Goal: Task Accomplishment & Management: Complete application form

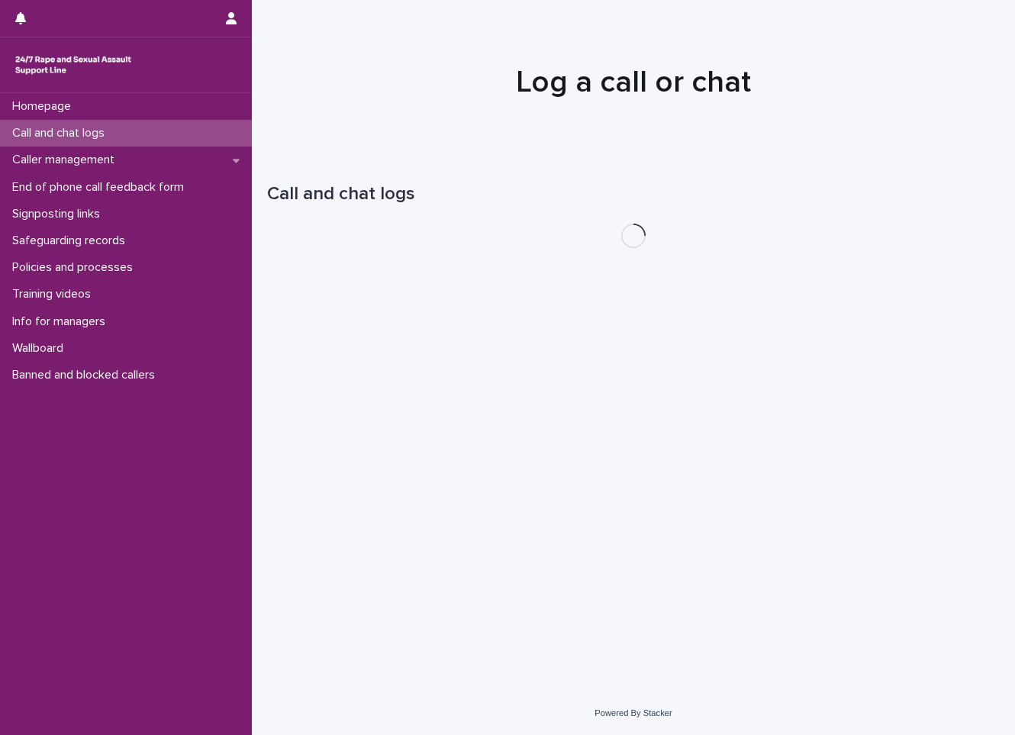
click at [116, 139] on p "Call and chat logs" at bounding box center [61, 133] width 111 height 14
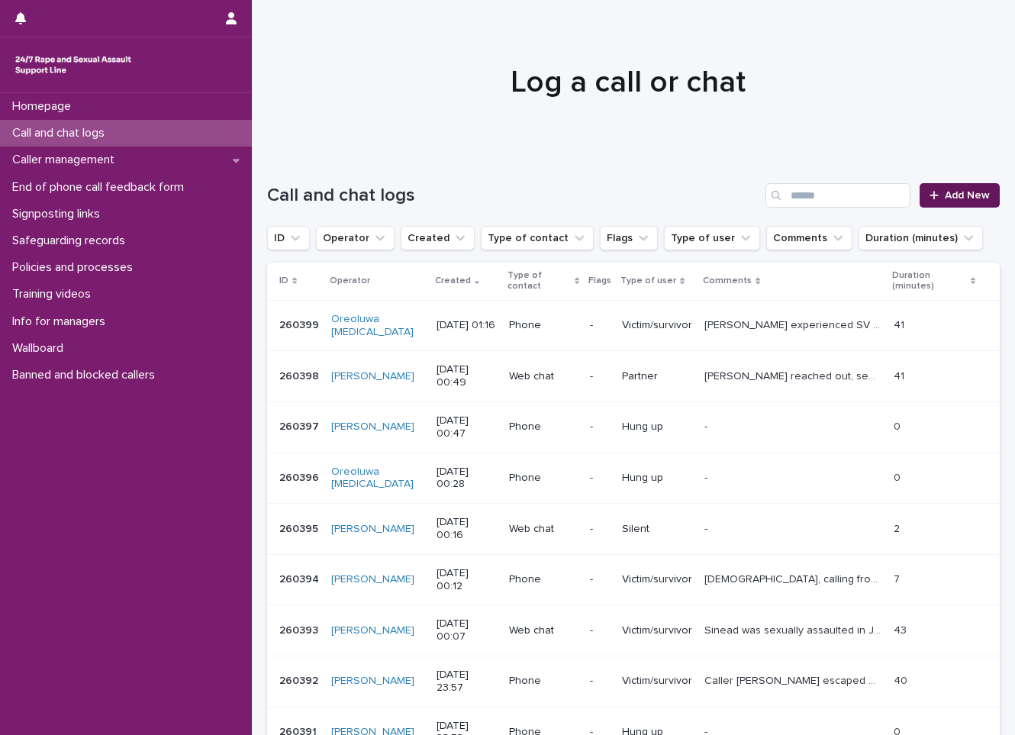
click at [929, 190] on icon at bounding box center [933, 195] width 9 height 11
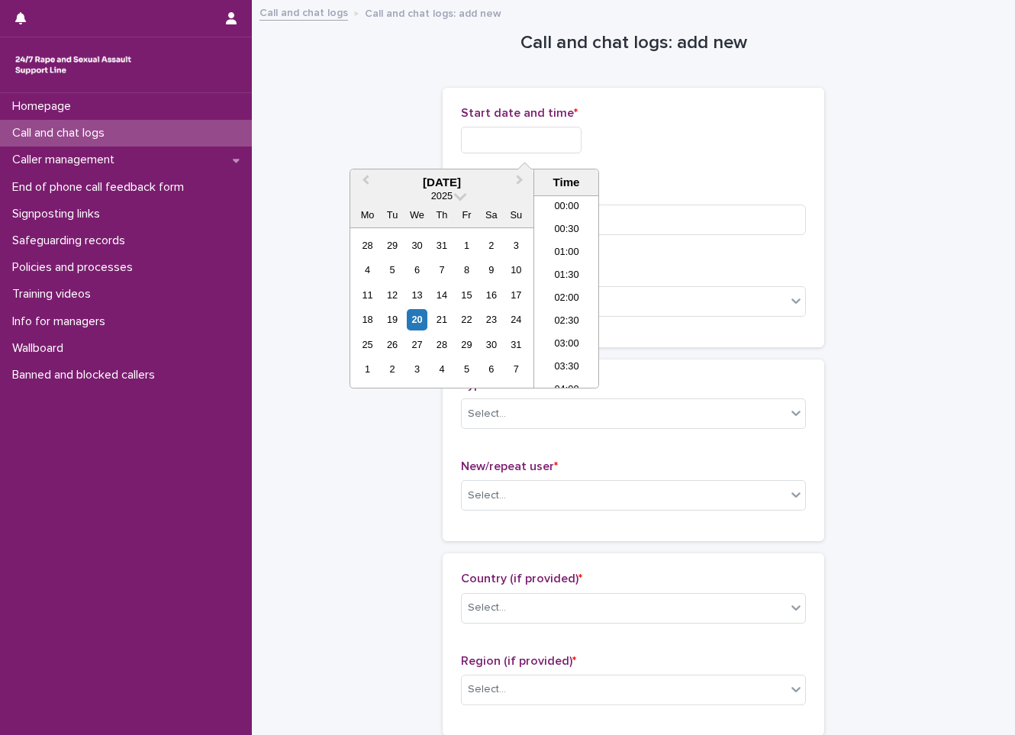
click at [562, 130] on input "text" at bounding box center [521, 140] width 121 height 27
click at [420, 320] on div "20" at bounding box center [417, 319] width 21 height 21
click at [560, 256] on li "01:00" at bounding box center [566, 253] width 65 height 23
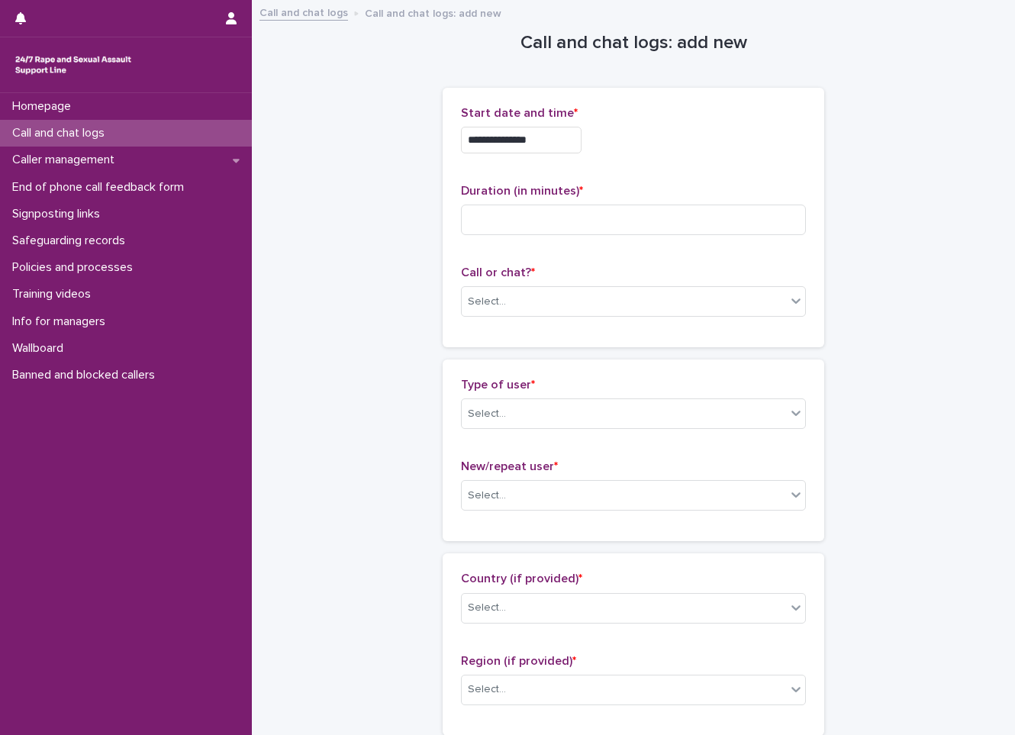
click at [535, 140] on input "**********" at bounding box center [521, 140] width 121 height 27
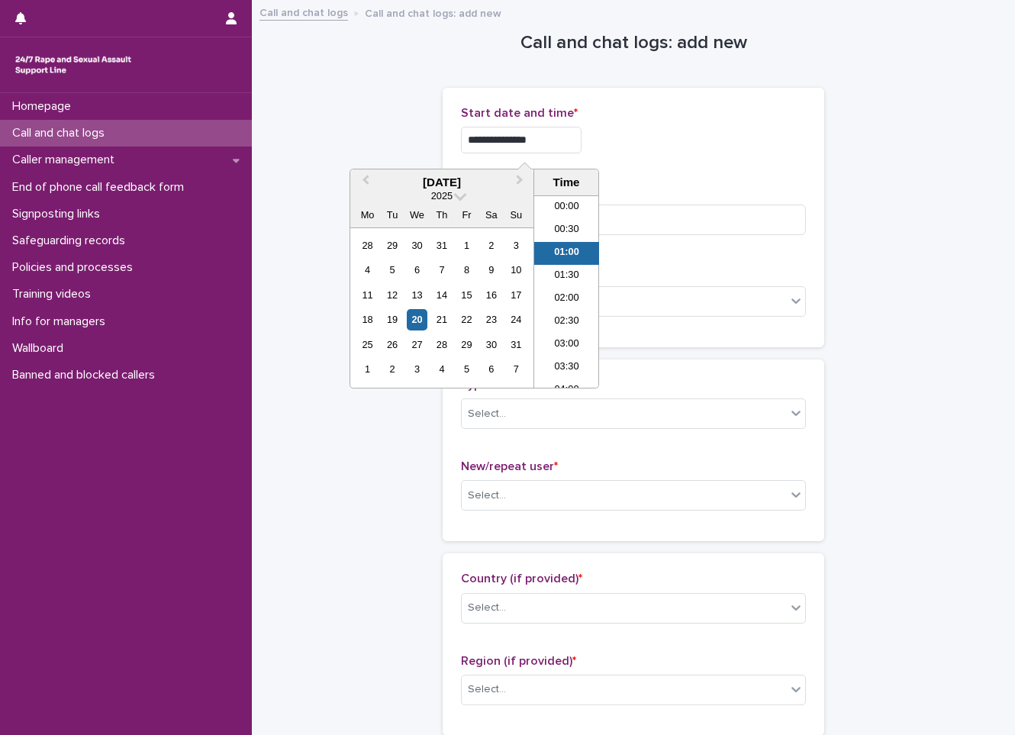
click at [547, 139] on input "**********" at bounding box center [521, 140] width 121 height 27
type input "**********"
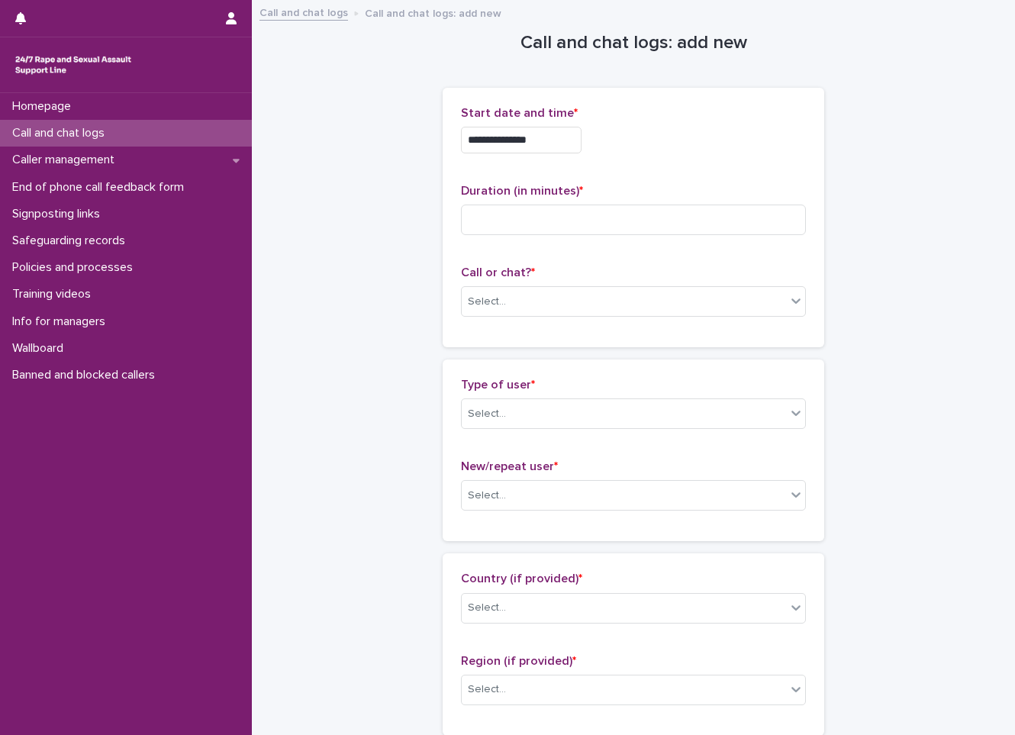
drag, startPoint x: 609, startPoint y: 117, endPoint x: 619, endPoint y: 136, distance: 20.8
click at [619, 136] on div "**********" at bounding box center [633, 136] width 345 height 60
drag, startPoint x: 619, startPoint y: 136, endPoint x: 616, endPoint y: 227, distance: 91.6
click at [616, 227] on input at bounding box center [633, 219] width 345 height 31
type input "*"
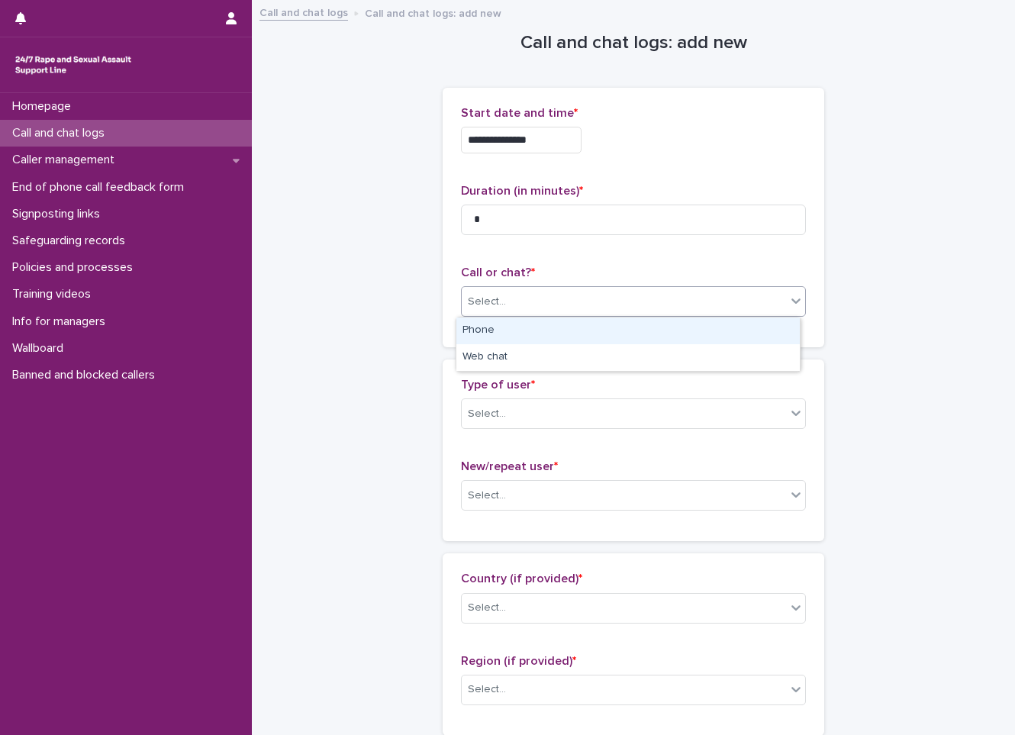
drag, startPoint x: 584, startPoint y: 302, endPoint x: 549, endPoint y: 342, distance: 53.5
click at [584, 302] on div "Select..." at bounding box center [624, 301] width 324 height 25
click at [542, 333] on div "Phone" at bounding box center [627, 330] width 343 height 27
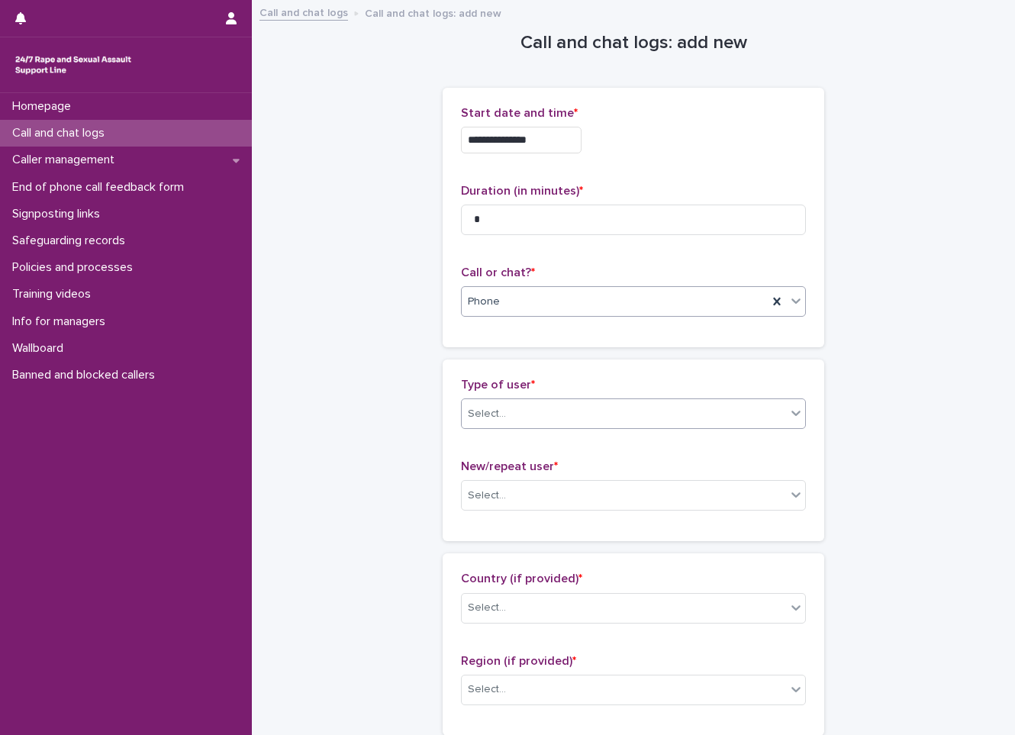
click at [536, 410] on div "Select..." at bounding box center [633, 413] width 345 height 31
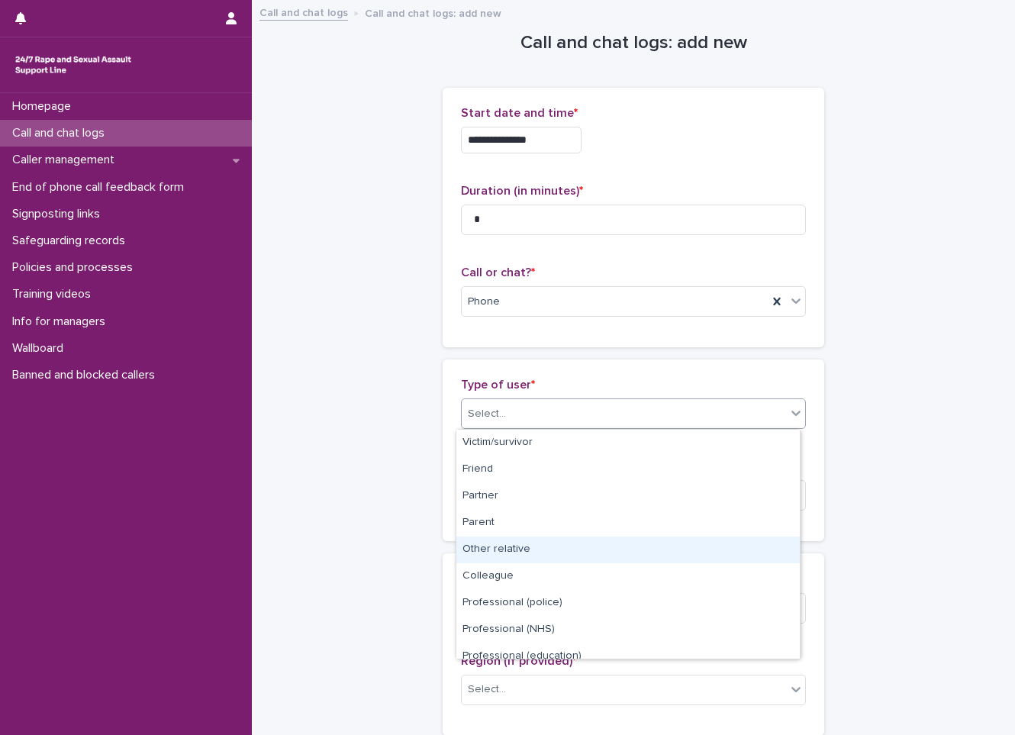
scroll to position [172, 0]
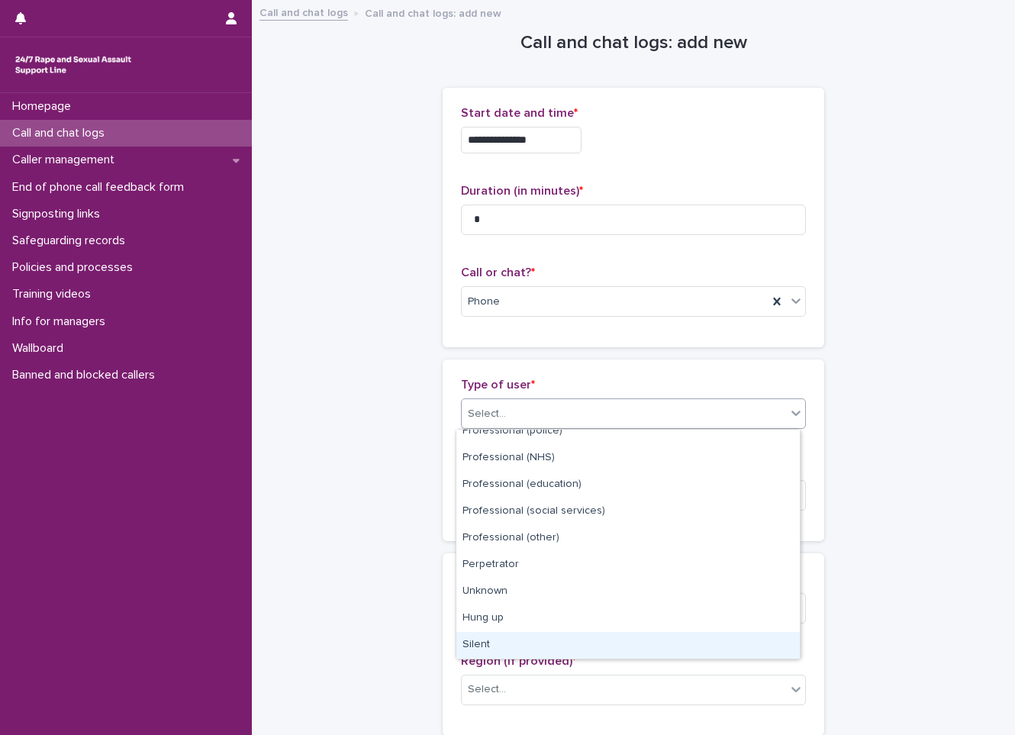
click at [509, 655] on div "Silent" at bounding box center [627, 645] width 343 height 27
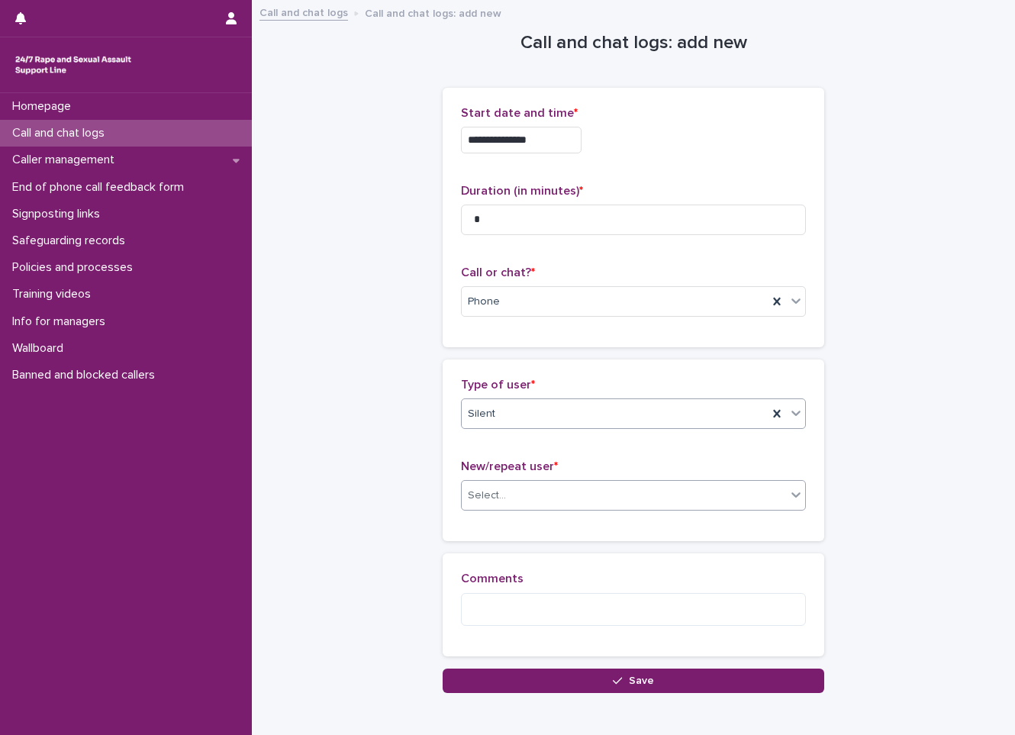
click at [539, 506] on div "Select..." at bounding box center [624, 495] width 324 height 25
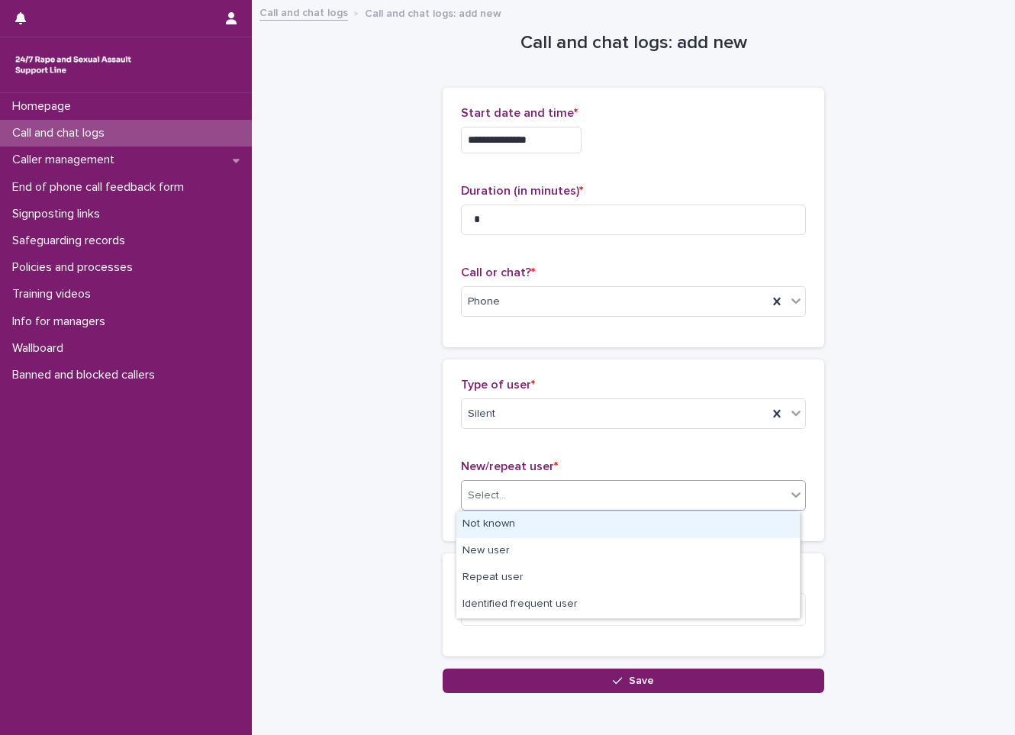
click at [538, 516] on div "Not known" at bounding box center [627, 524] width 343 height 27
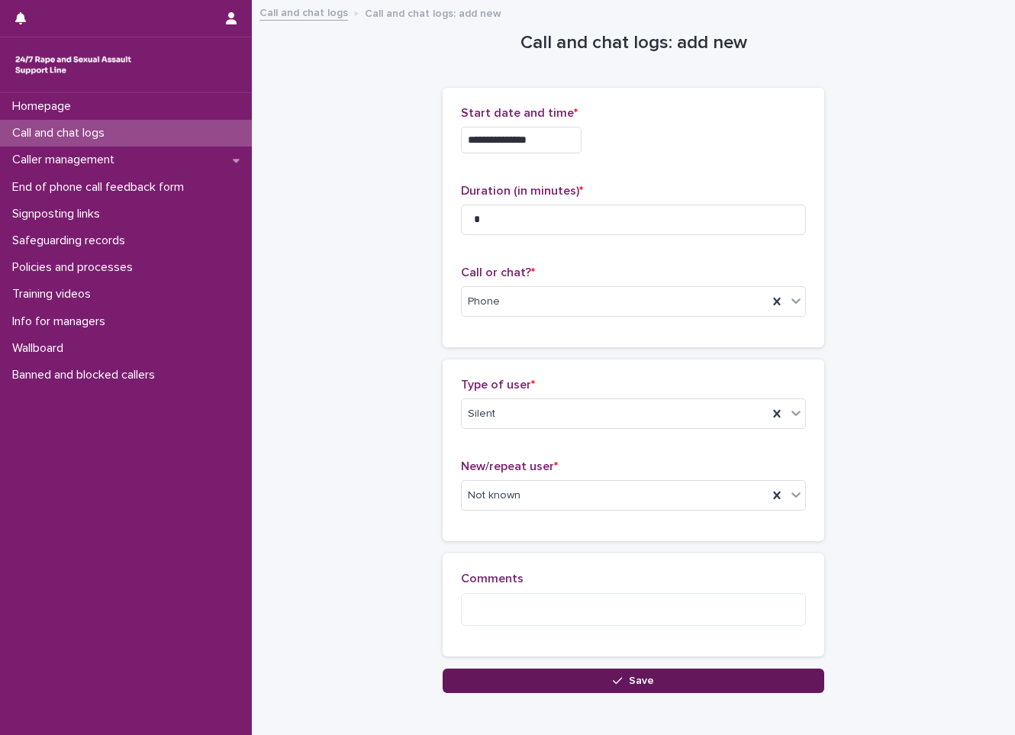
click at [566, 681] on button "Save" at bounding box center [633, 680] width 381 height 24
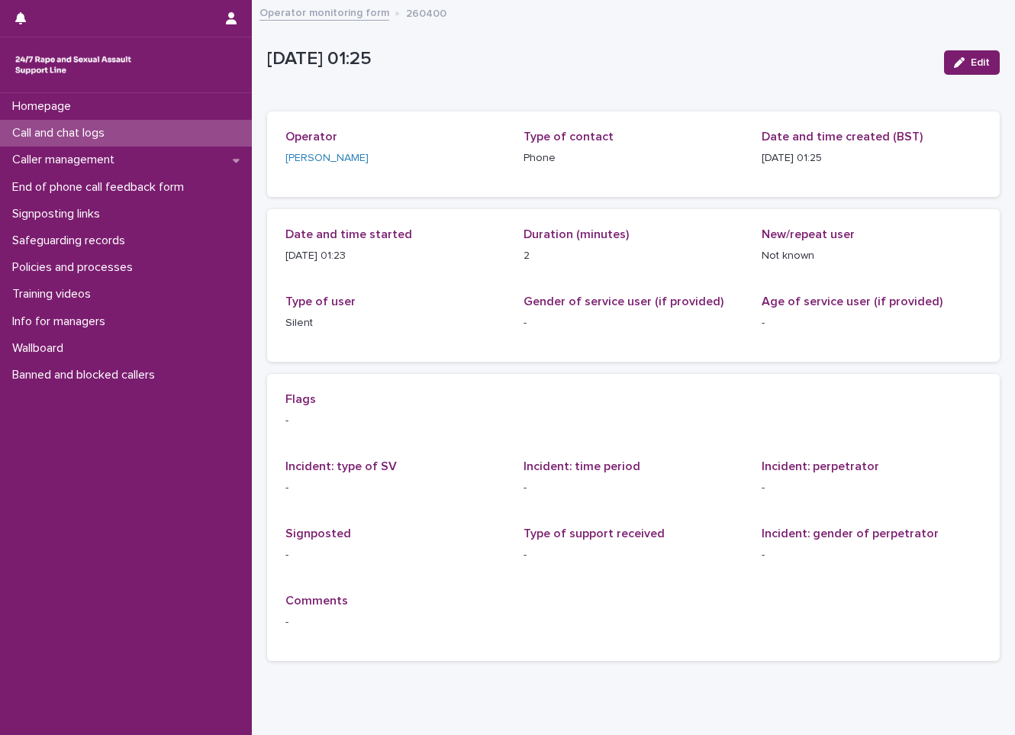
click at [71, 130] on p "Call and chat logs" at bounding box center [61, 133] width 111 height 14
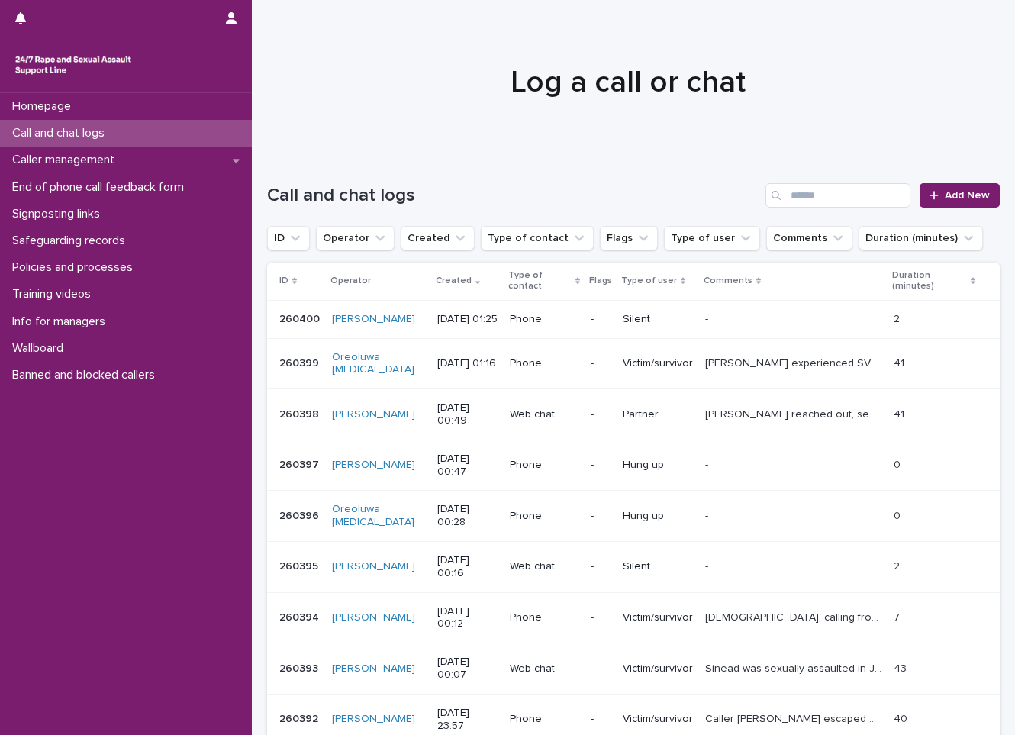
click at [555, 389] on td "Web chat" at bounding box center [544, 414] width 81 height 51
click at [356, 105] on div at bounding box center [627, 75] width 751 height 153
click at [924, 207] on link "Add New" at bounding box center [959, 195] width 80 height 24
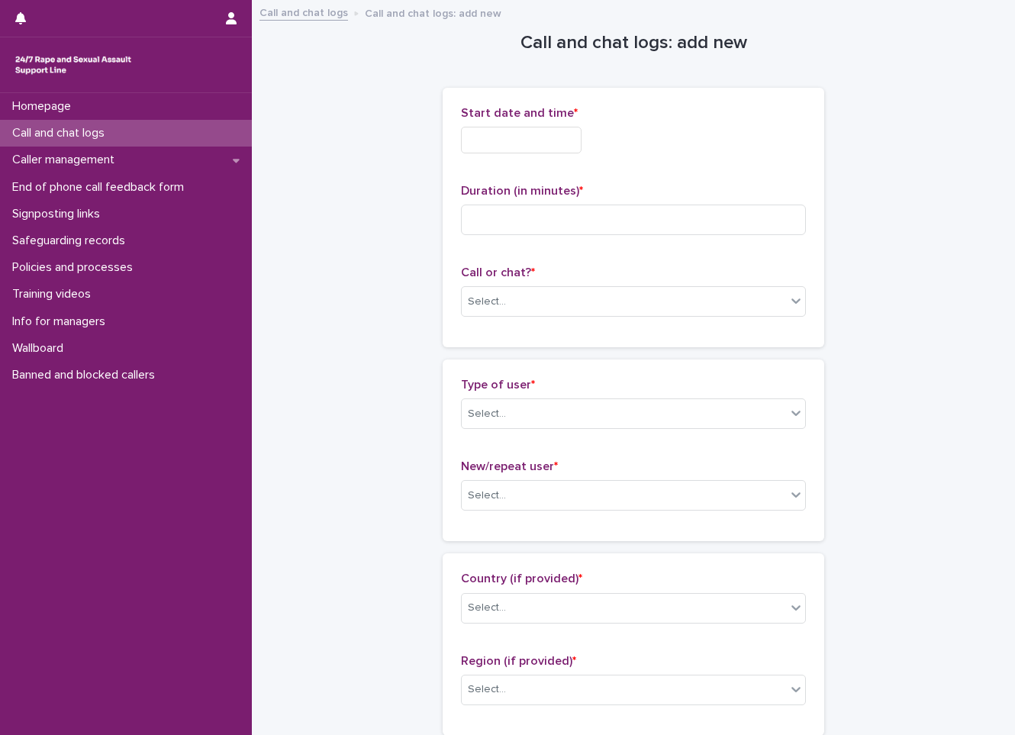
click at [573, 121] on div "Start date and time *" at bounding box center [633, 136] width 345 height 60
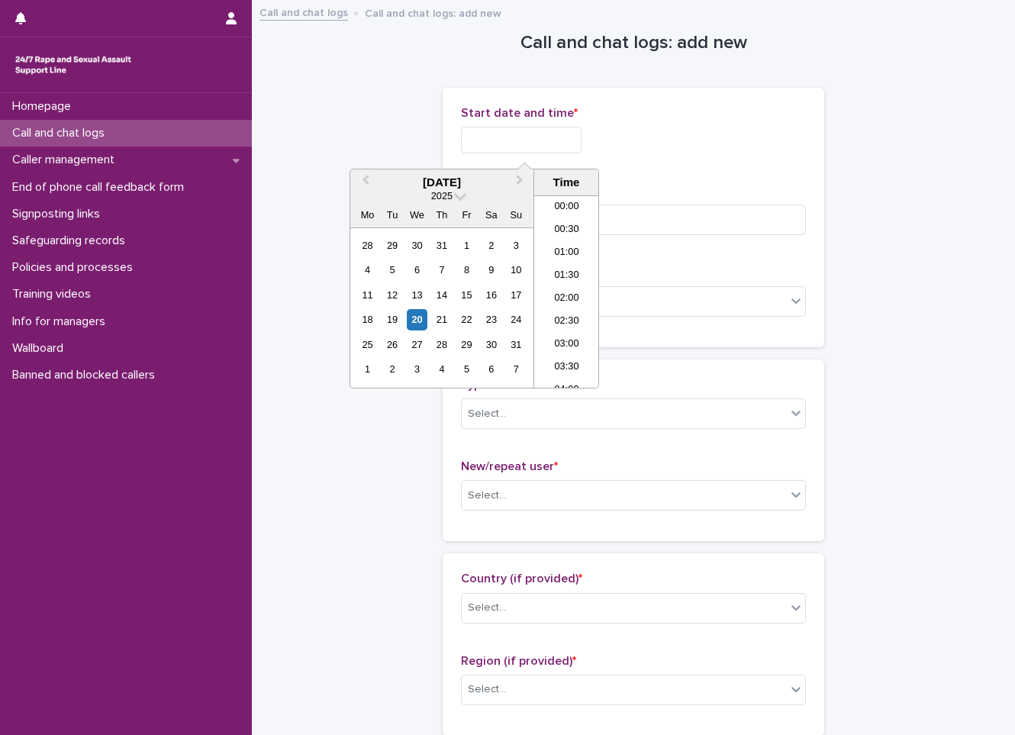
click at [563, 132] on input "text" at bounding box center [521, 140] width 121 height 27
click at [419, 327] on div "20" at bounding box center [417, 319] width 21 height 21
click at [564, 273] on li "01:30" at bounding box center [566, 276] width 65 height 23
click at [557, 153] on input "**********" at bounding box center [521, 140] width 121 height 27
type input "**********"
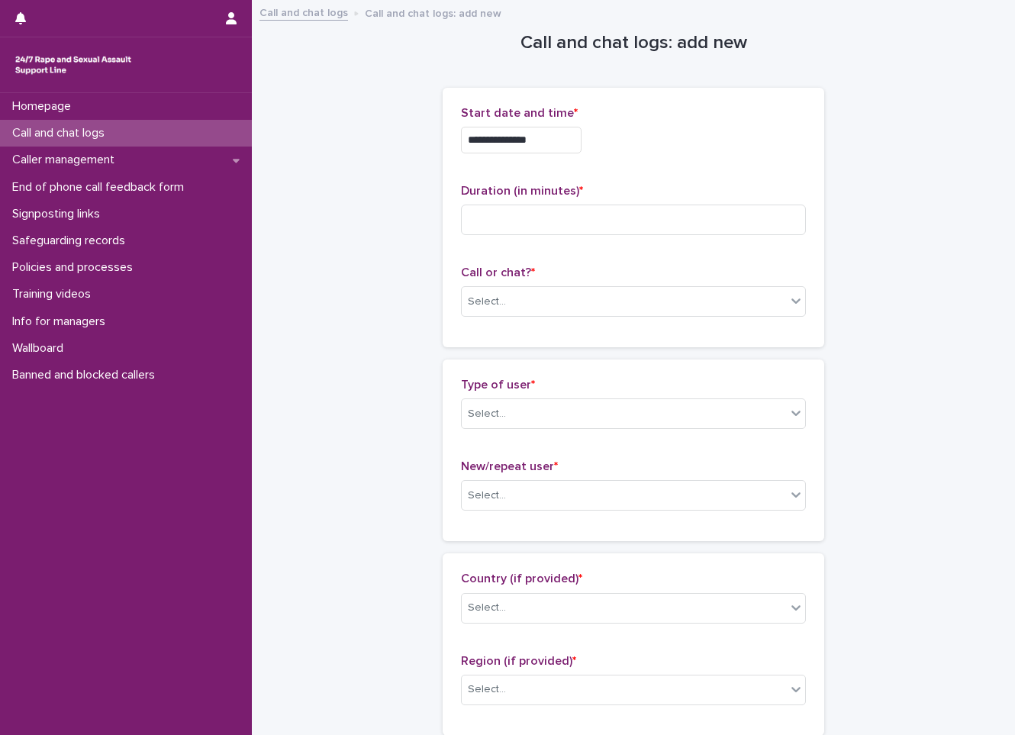
drag, startPoint x: 703, startPoint y: 121, endPoint x: 687, endPoint y: 141, distance: 25.0
click at [687, 141] on div "**********" at bounding box center [633, 136] width 345 height 60
drag, startPoint x: 687, startPoint y: 141, endPoint x: 627, endPoint y: 201, distance: 84.7
click at [627, 201] on div "Duration (in minutes) *" at bounding box center [633, 215] width 345 height 63
click at [603, 217] on input at bounding box center [633, 219] width 345 height 31
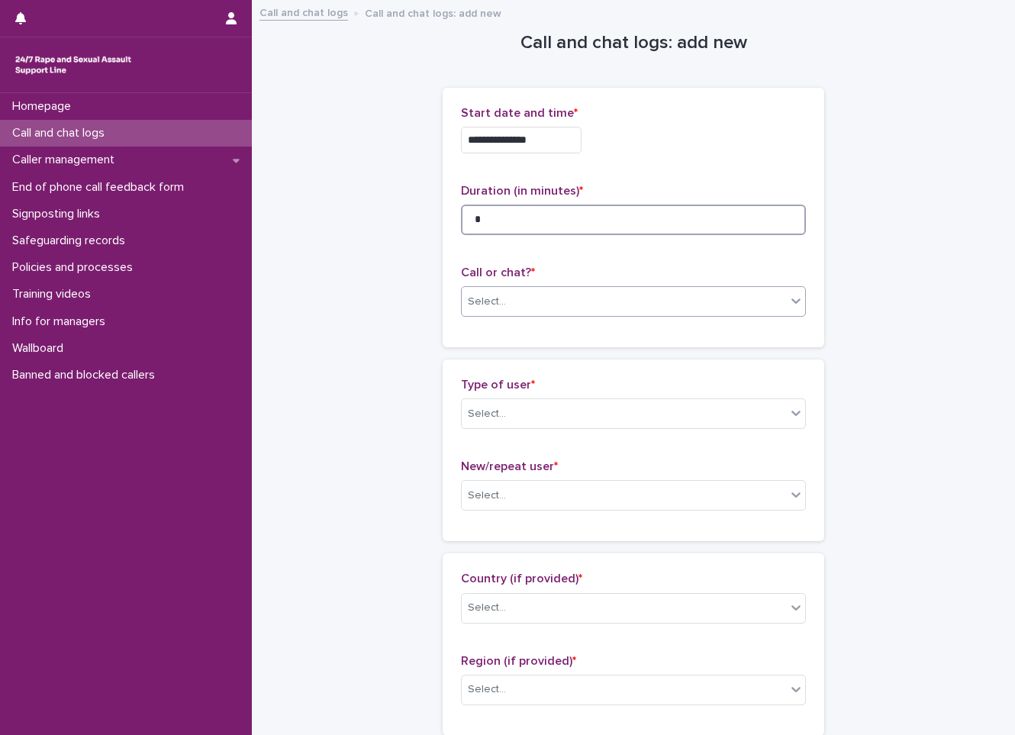
type input "*"
click at [573, 304] on div "Select..." at bounding box center [624, 301] width 324 height 25
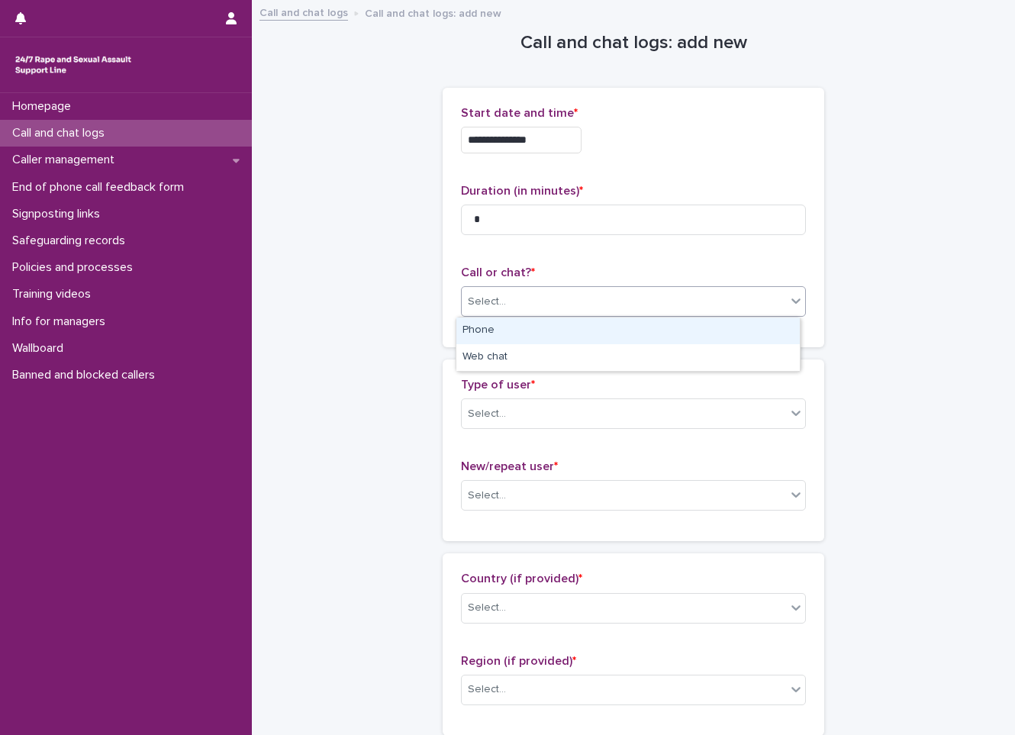
click at [585, 333] on div "Phone" at bounding box center [627, 330] width 343 height 27
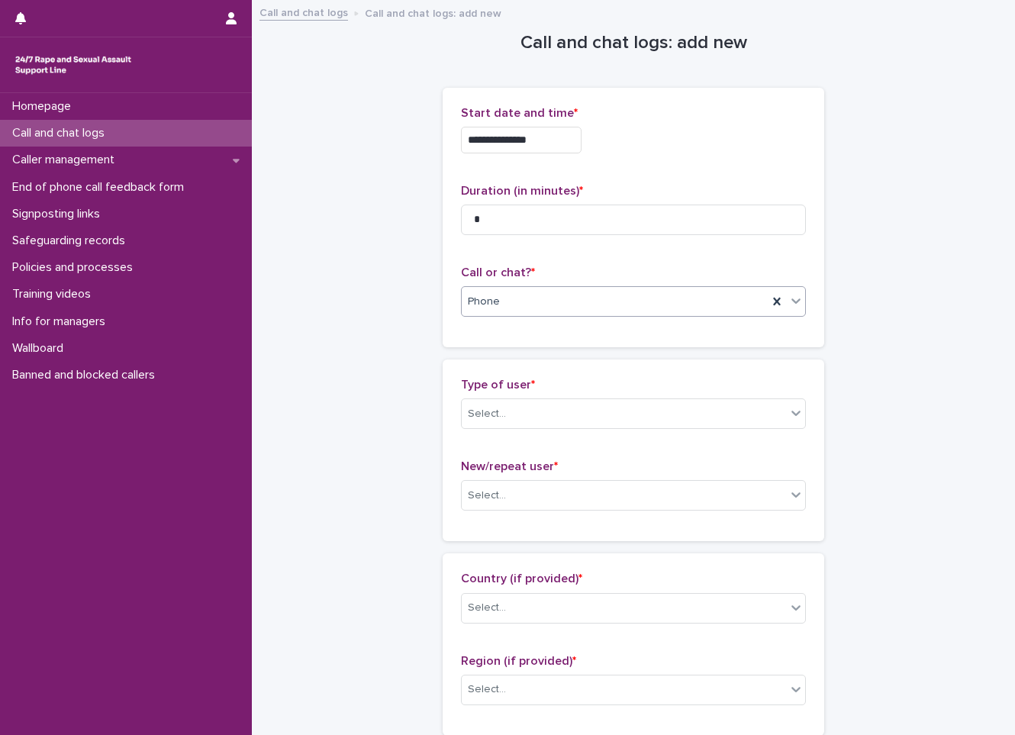
click at [475, 434] on div "Type of user * Select..." at bounding box center [633, 409] width 345 height 63
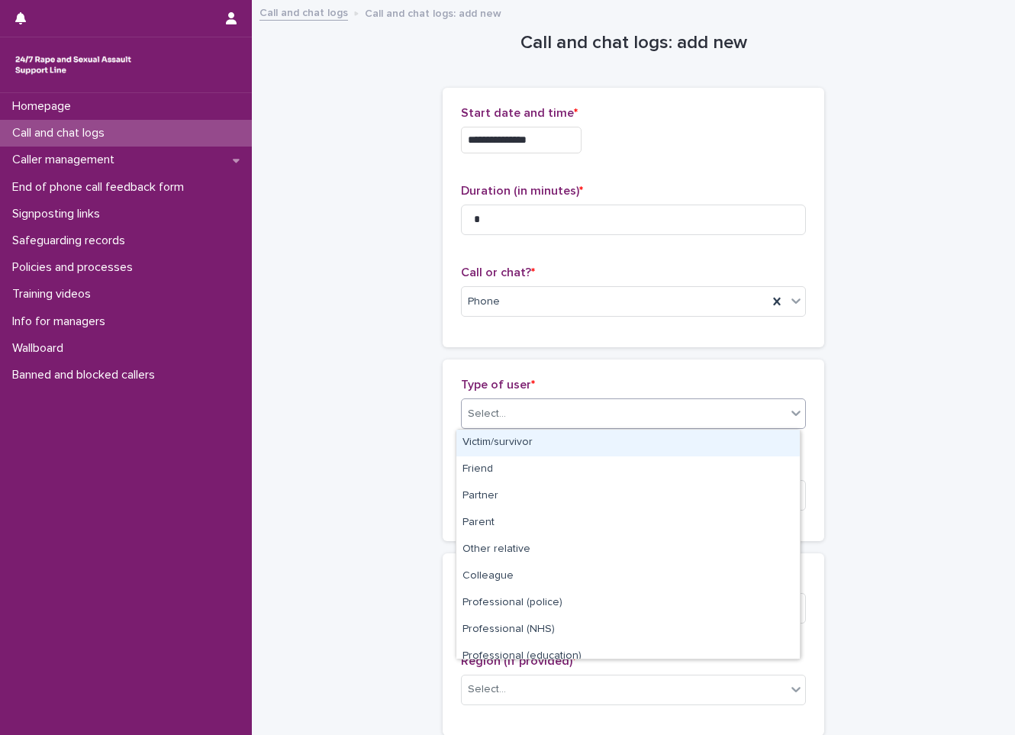
click at [500, 426] on div "Select..." at bounding box center [633, 413] width 345 height 31
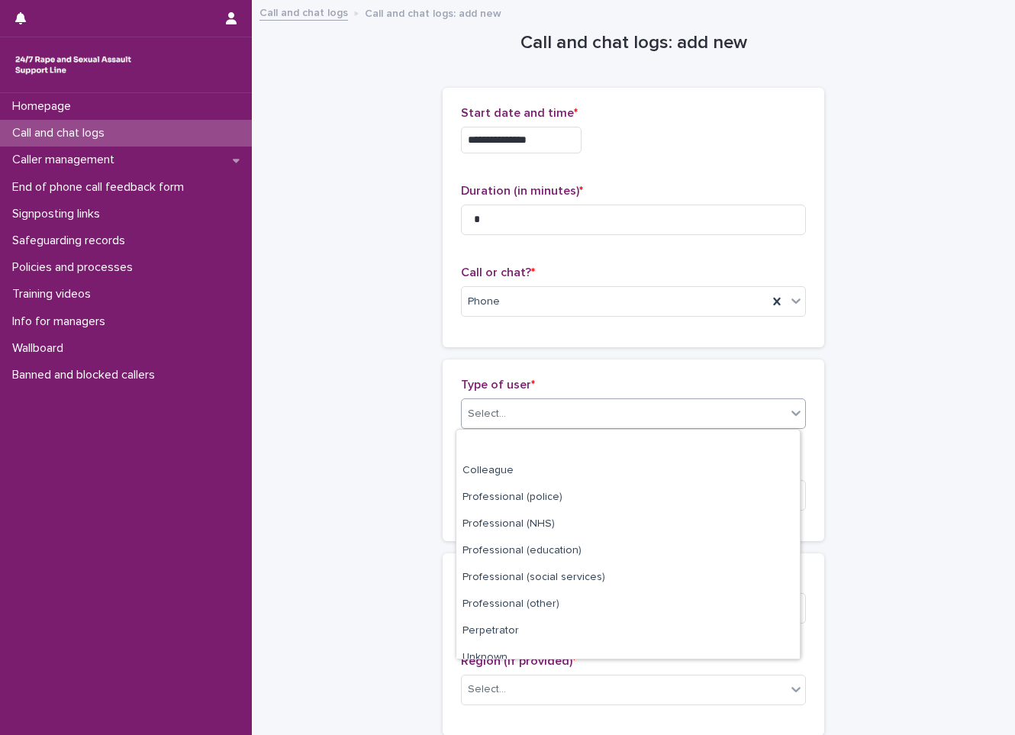
scroll to position [172, 0]
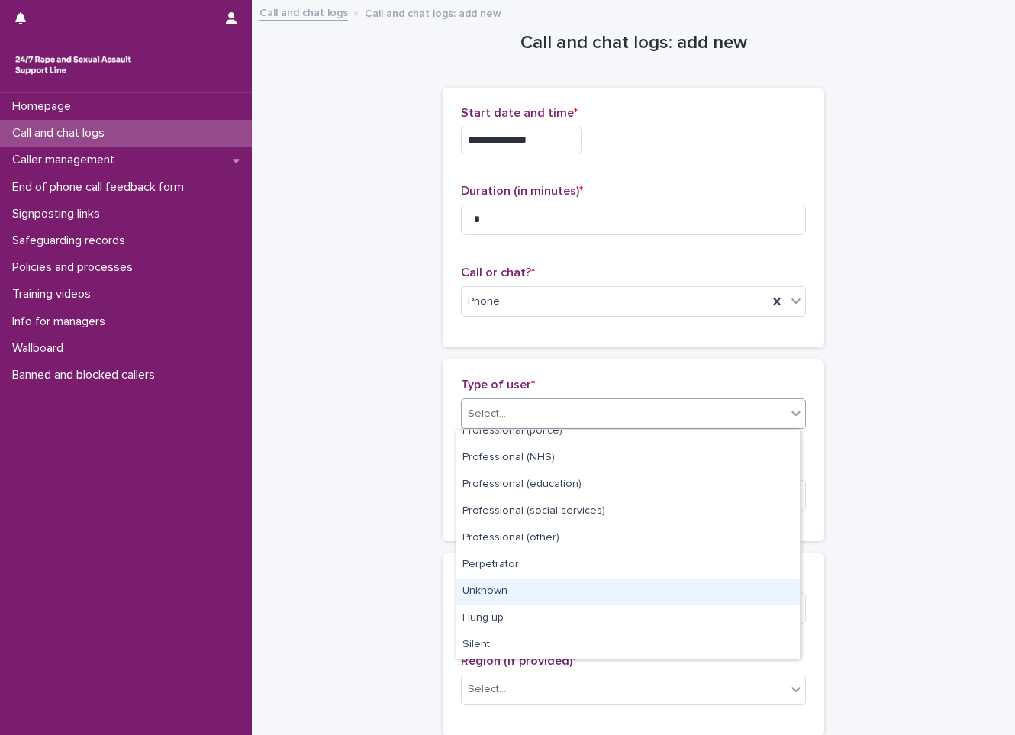
click at [473, 600] on div "Unknown" at bounding box center [627, 591] width 343 height 27
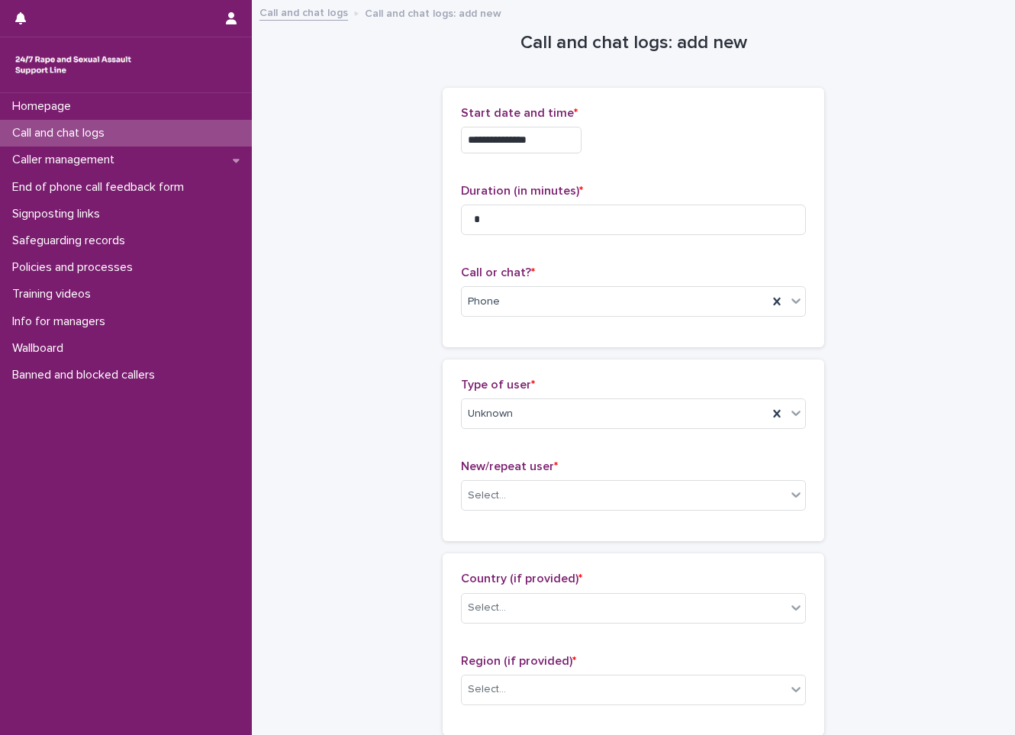
drag, startPoint x: 558, startPoint y: 462, endPoint x: 523, endPoint y: 473, distance: 36.7
click at [551, 465] on p "New/repeat user *" at bounding box center [633, 466] width 345 height 14
click at [523, 473] on p "New/repeat user *" at bounding box center [633, 466] width 345 height 14
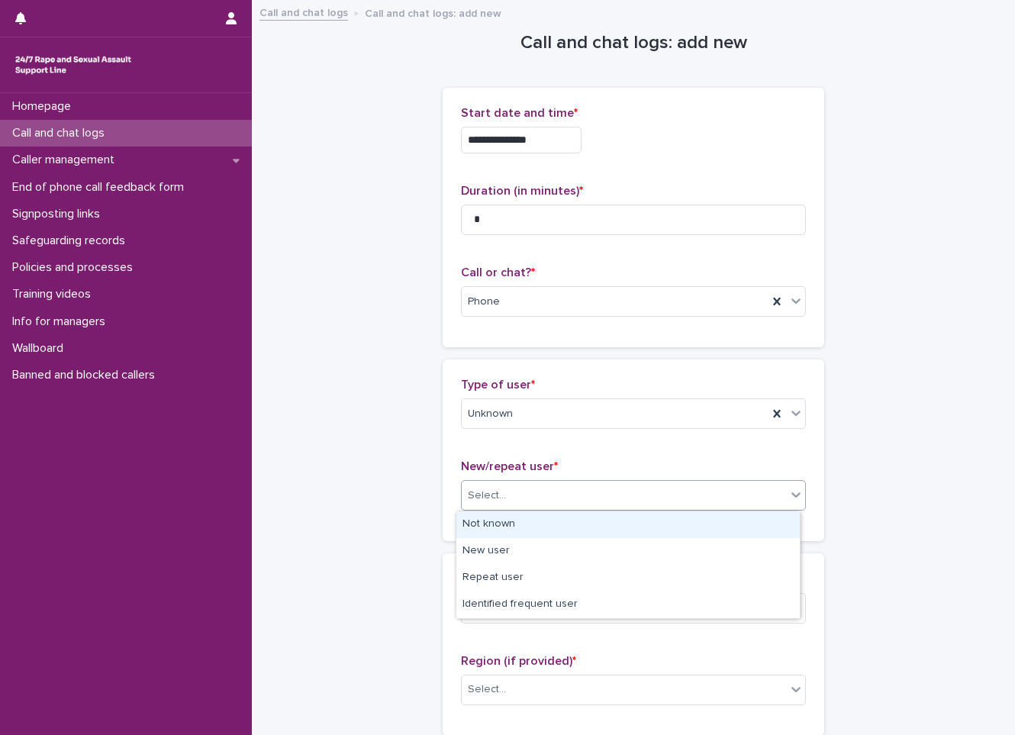
click at [507, 490] on input "text" at bounding box center [508, 495] width 2 height 13
click at [503, 516] on div "Not known" at bounding box center [627, 524] width 343 height 27
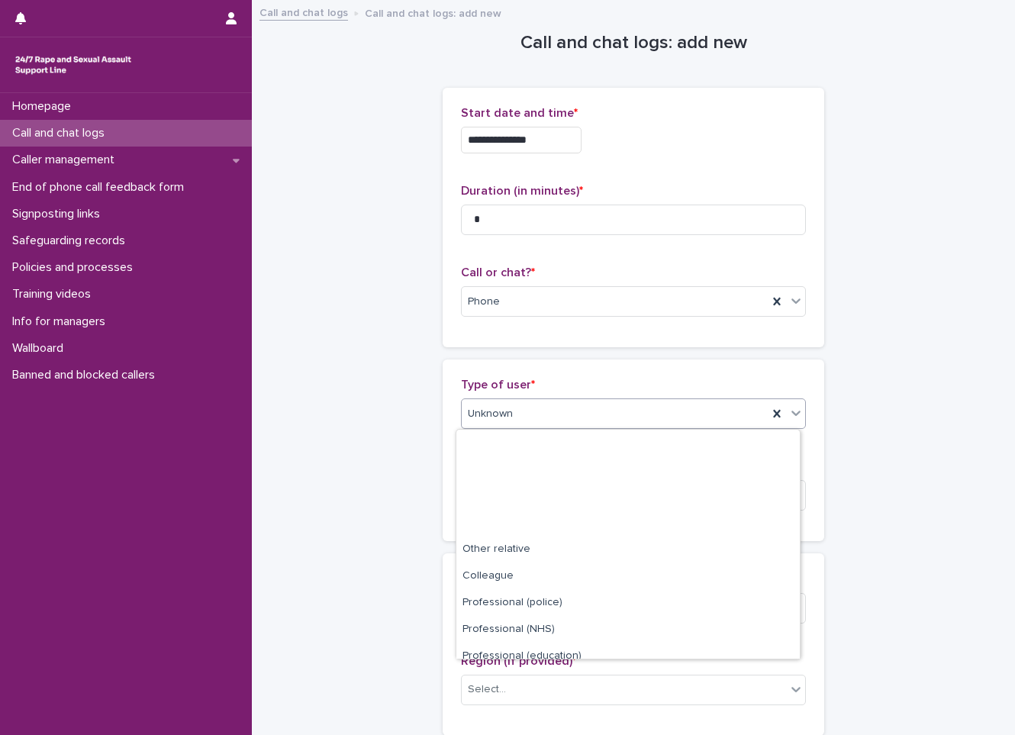
click at [569, 425] on div "Unknown" at bounding box center [615, 413] width 306 height 25
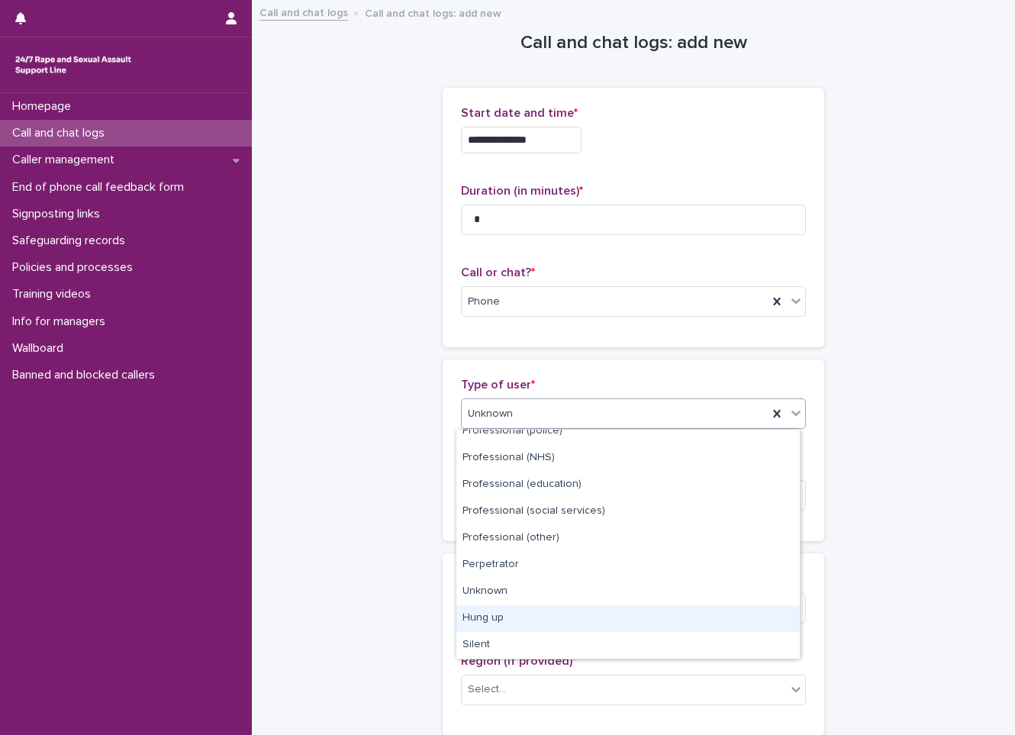
click at [492, 614] on div "Hung up" at bounding box center [627, 618] width 343 height 27
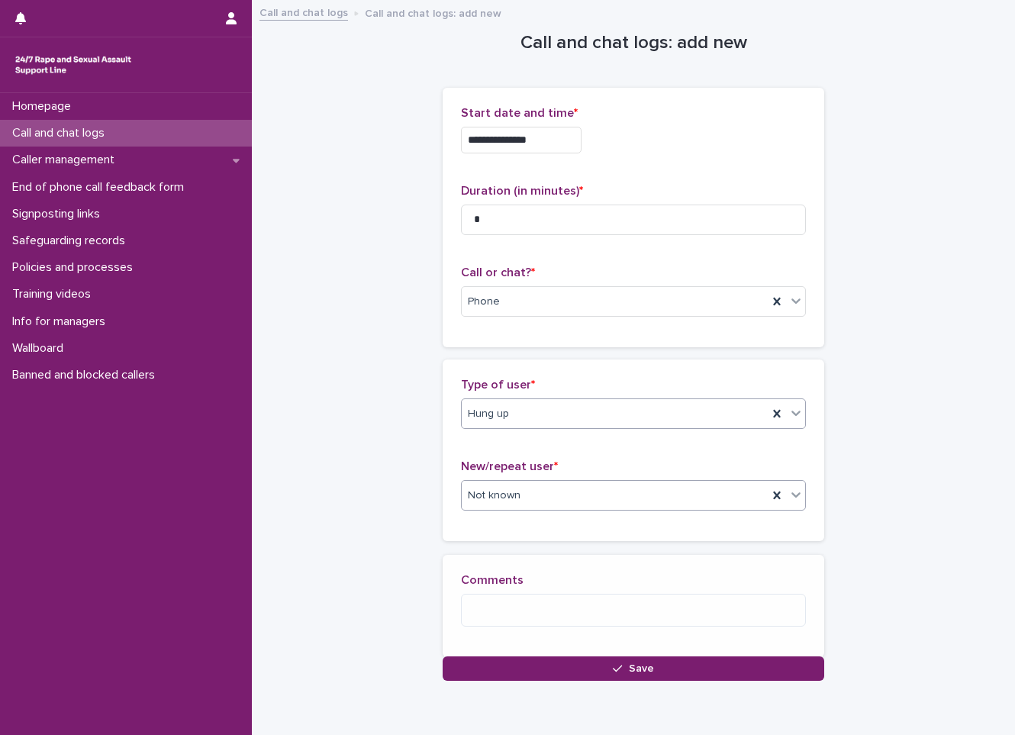
click at [535, 504] on div "Not known" at bounding box center [615, 495] width 306 height 25
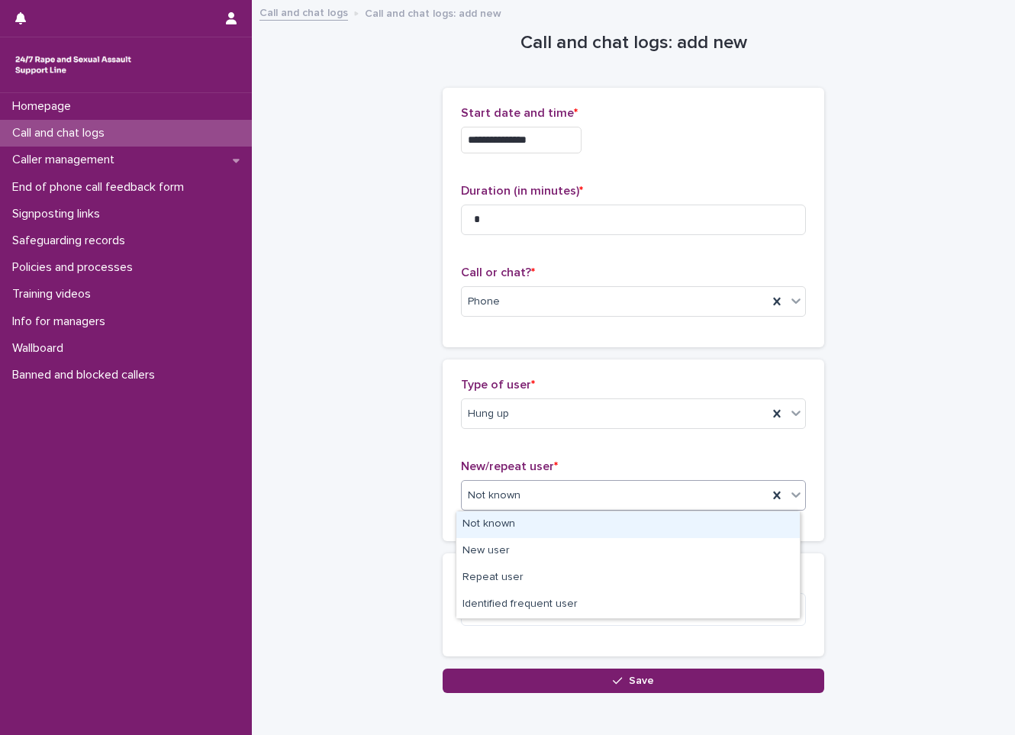
drag, startPoint x: 422, startPoint y: 533, endPoint x: 423, endPoint y: 543, distance: 10.0
click at [420, 533] on div "**********" at bounding box center [633, 347] width 732 height 691
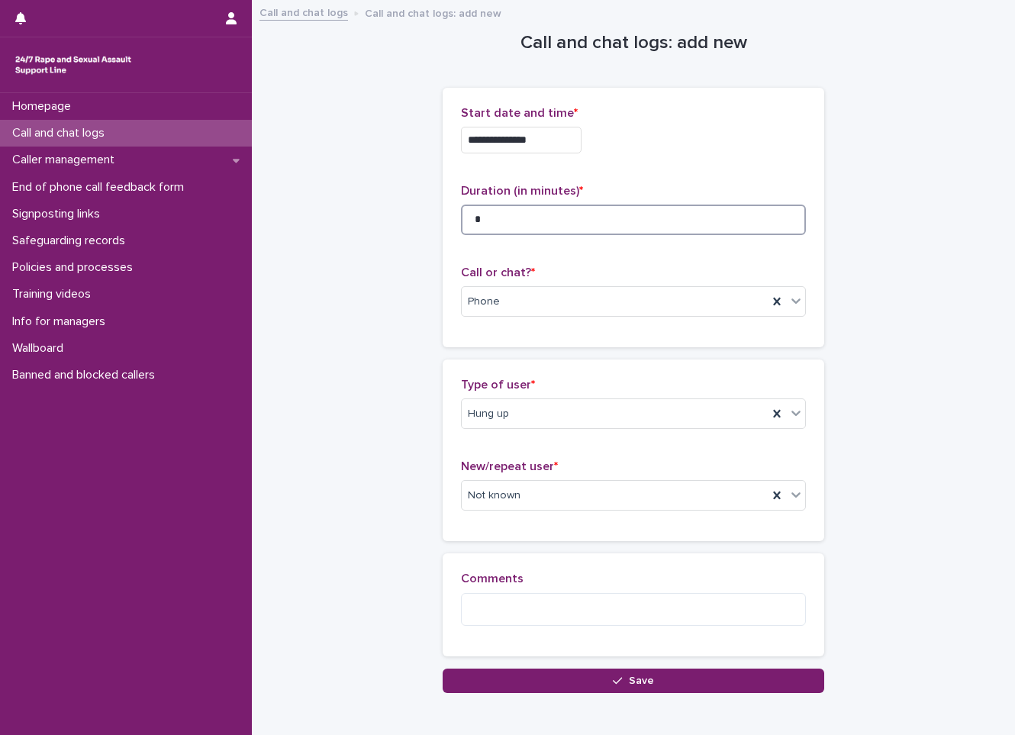
click at [526, 220] on input "*" at bounding box center [633, 219] width 345 height 31
type input "*"
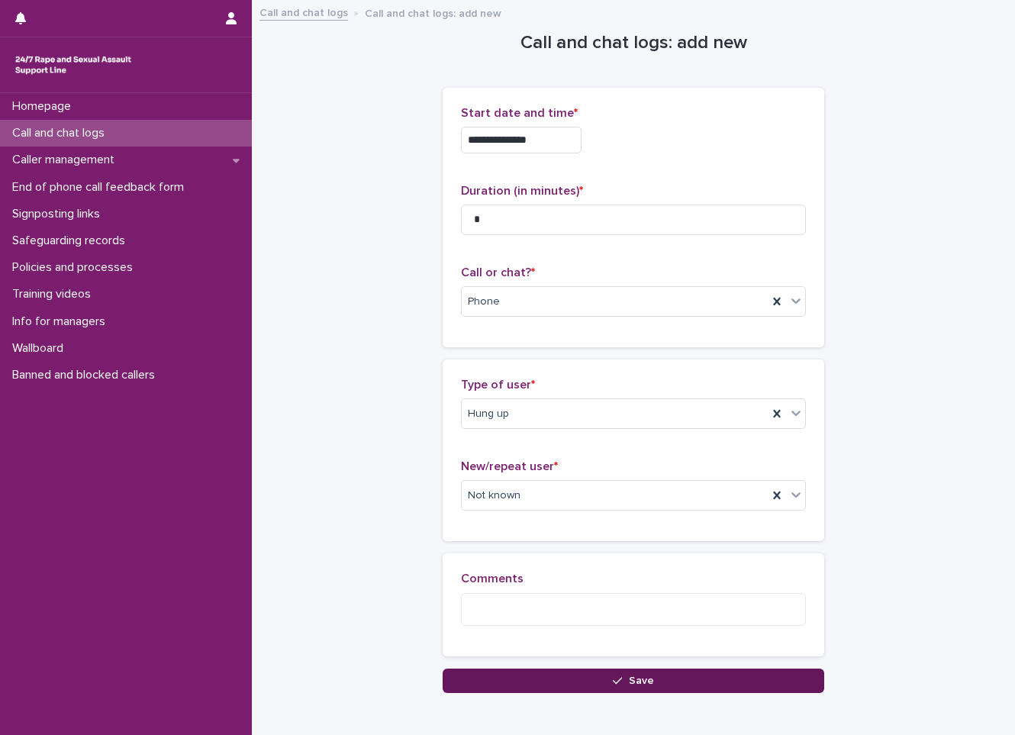
click at [622, 692] on button "Save" at bounding box center [633, 680] width 381 height 24
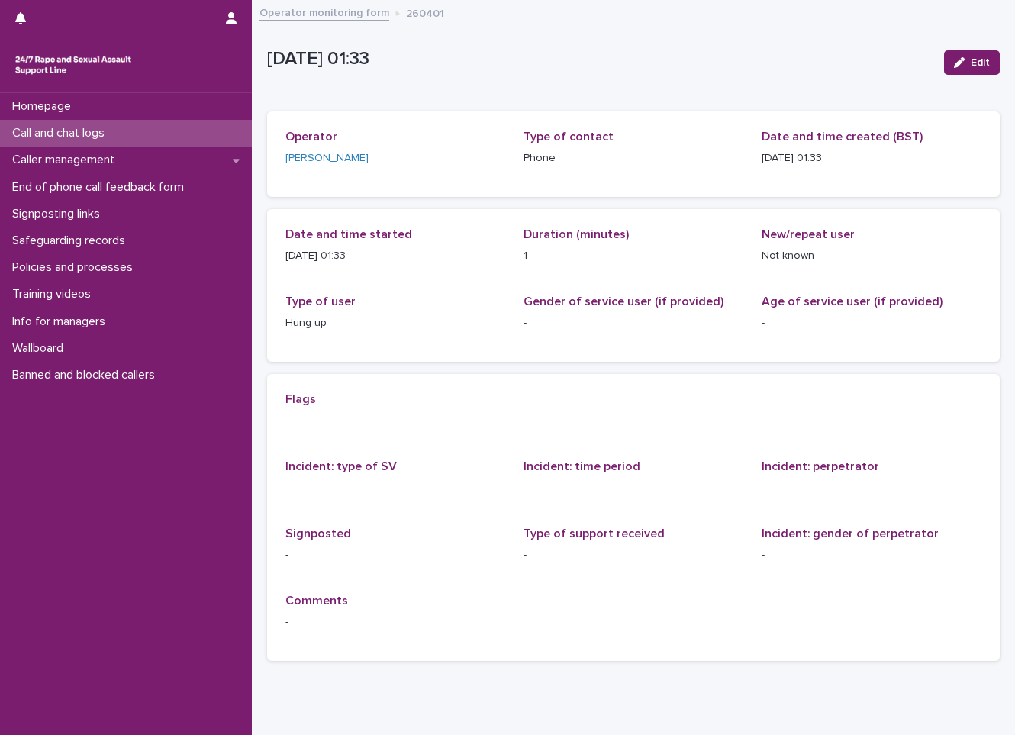
click at [641, 671] on div "Loading... Saving… Flags - Incident: type of SV - Incident: time period - Incid…" at bounding box center [633, 523] width 732 height 299
click at [184, 131] on div "Call and chat logs" at bounding box center [126, 133] width 252 height 27
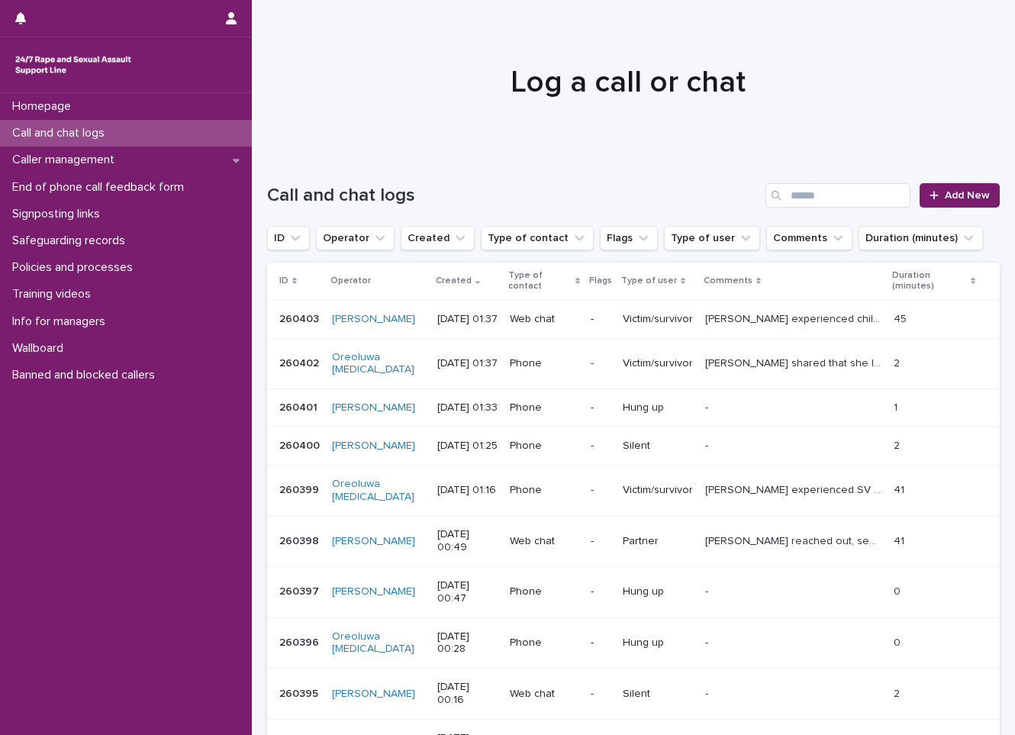
click at [951, 211] on div "Call and chat logs Add New" at bounding box center [633, 189] width 732 height 73
click at [951, 199] on span "Add New" at bounding box center [967, 195] width 45 height 11
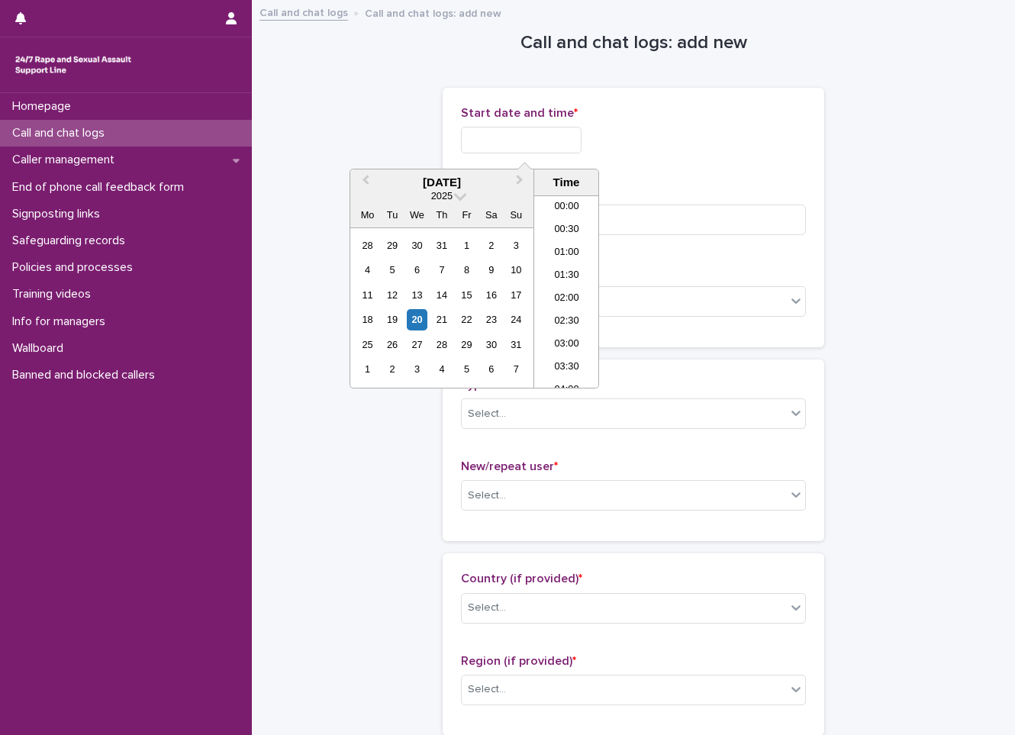
click at [515, 135] on input "text" at bounding box center [521, 140] width 121 height 27
click at [413, 326] on div "20" at bounding box center [417, 319] width 21 height 21
click at [564, 270] on li "01:30" at bounding box center [566, 276] width 65 height 23
click at [545, 139] on input "**********" at bounding box center [521, 140] width 121 height 27
type input "**********"
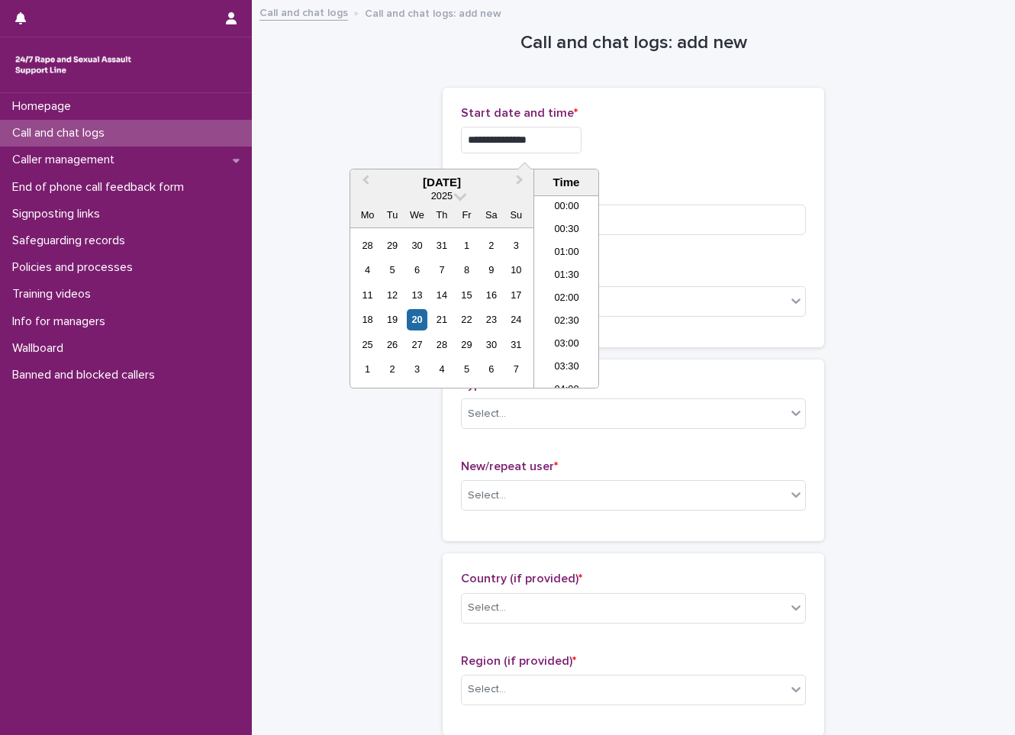
drag, startPoint x: 667, startPoint y: 172, endPoint x: 670, endPoint y: 183, distance: 11.1
click at [670, 183] on div "**********" at bounding box center [633, 217] width 345 height 223
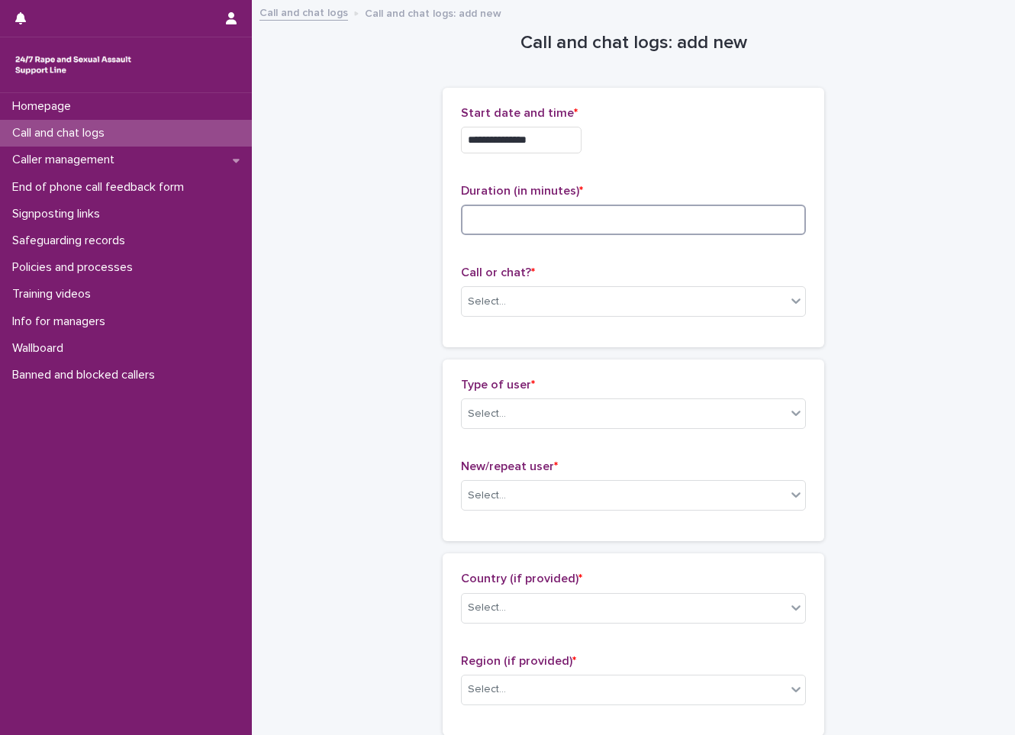
drag, startPoint x: 670, startPoint y: 183, endPoint x: 668, endPoint y: 230, distance: 47.3
click at [668, 230] on input at bounding box center [633, 219] width 345 height 31
type input "*"
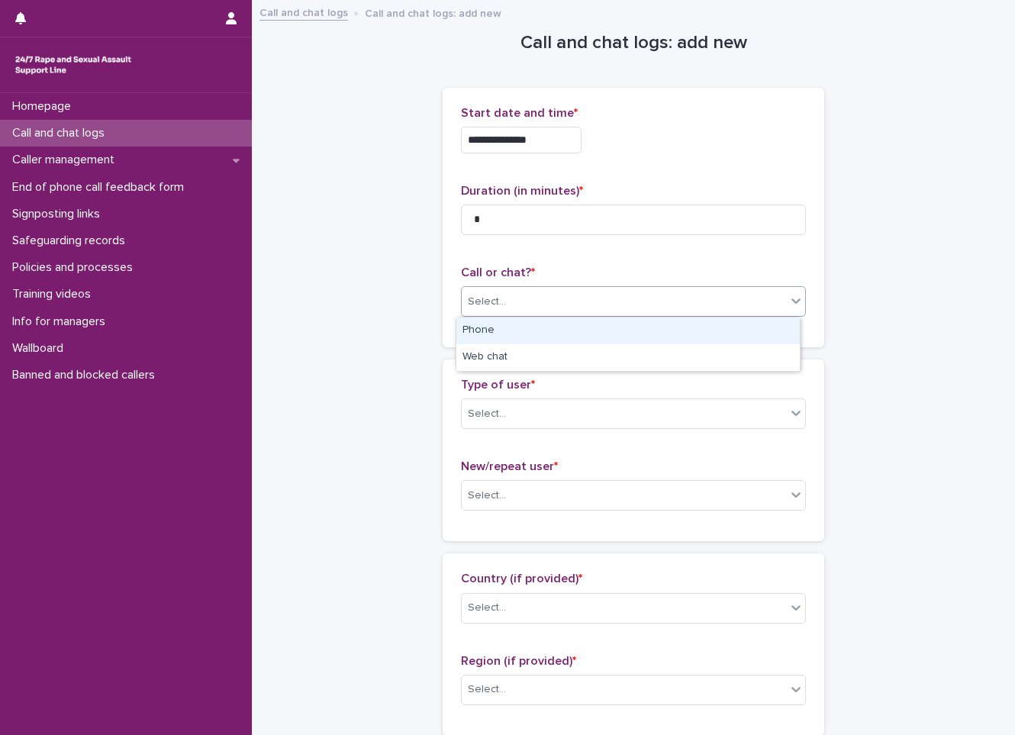
click at [639, 295] on div "Select..." at bounding box center [624, 301] width 324 height 25
click at [595, 336] on div "Phone" at bounding box center [627, 330] width 343 height 27
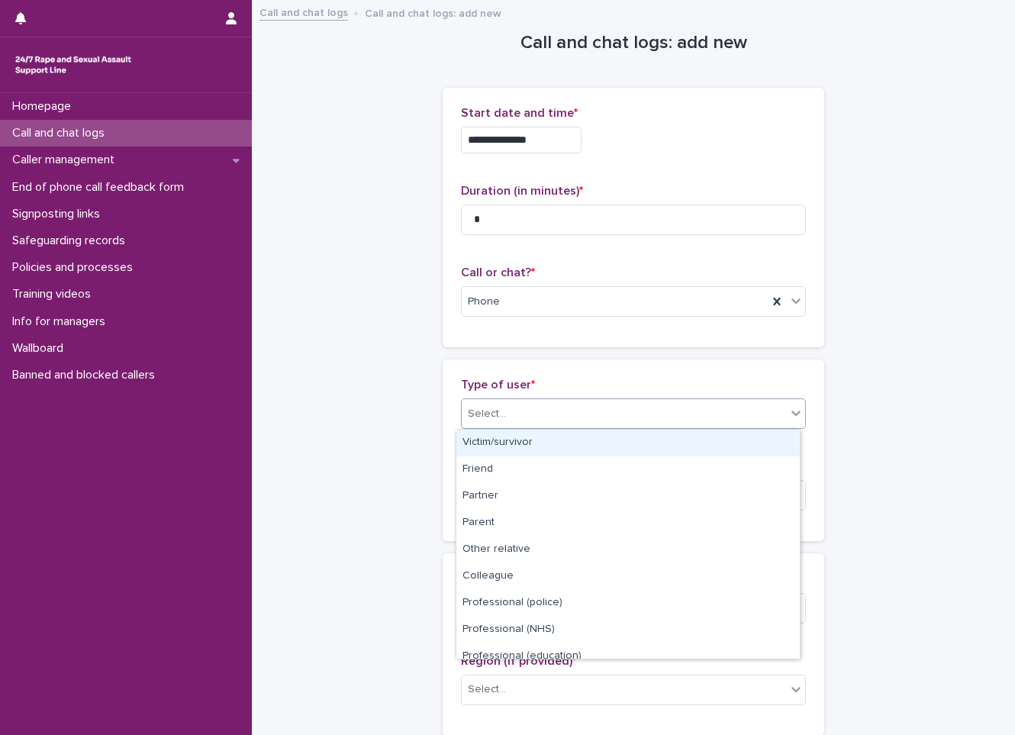
click at [561, 412] on div "Select..." at bounding box center [624, 413] width 324 height 25
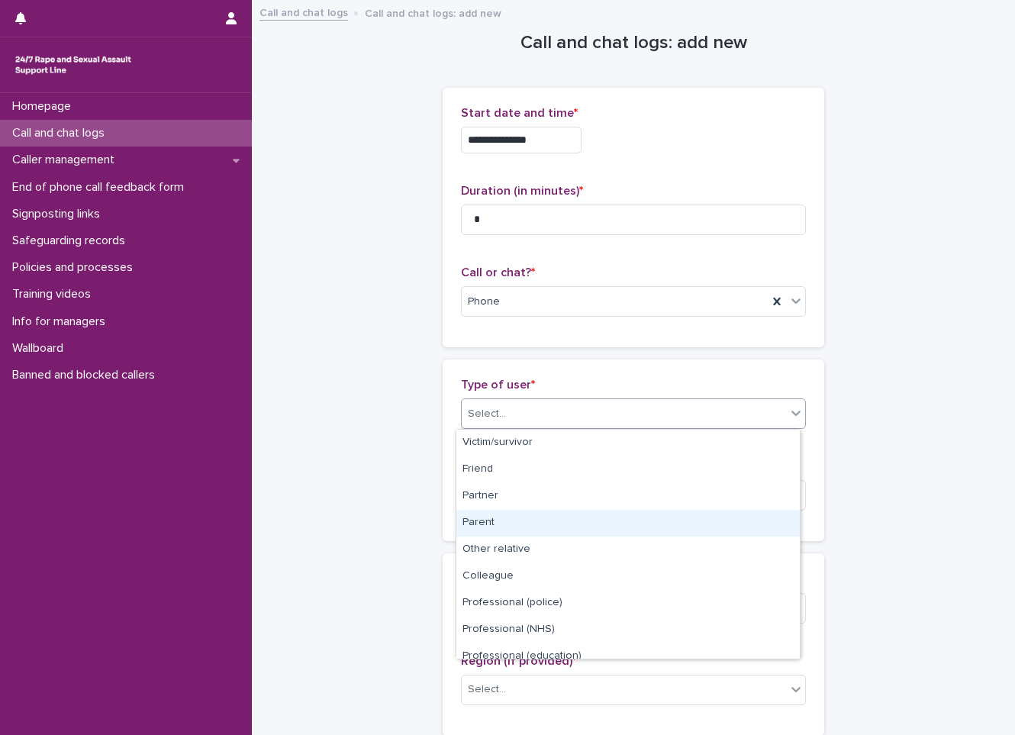
scroll to position [172, 0]
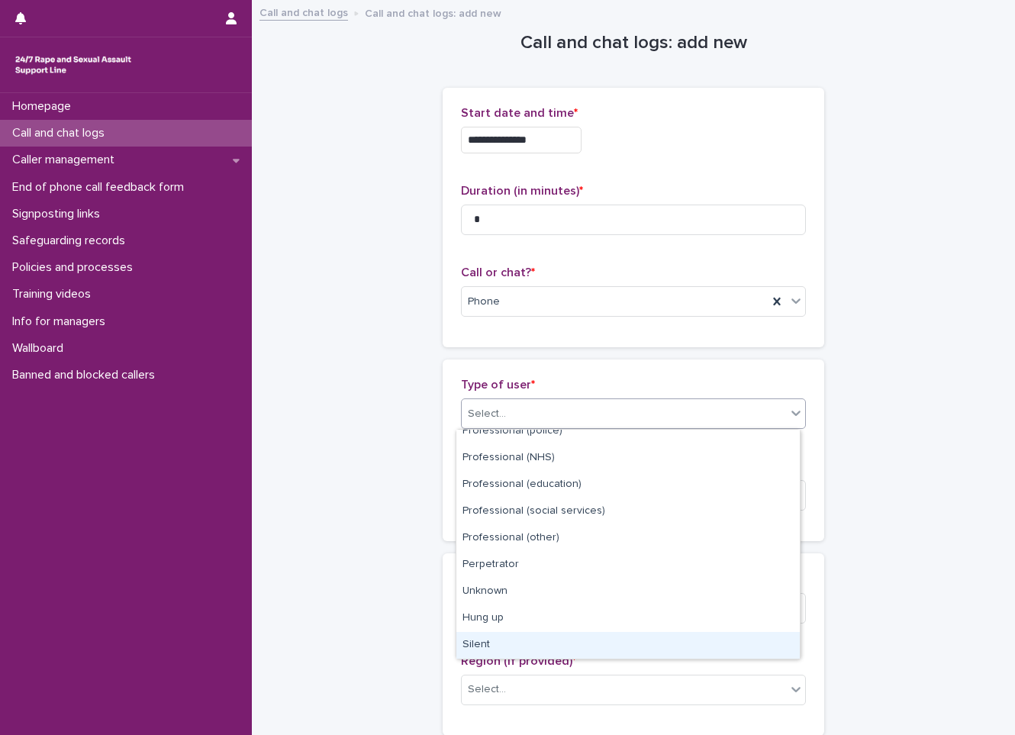
click at [491, 647] on div "Silent" at bounding box center [627, 645] width 343 height 27
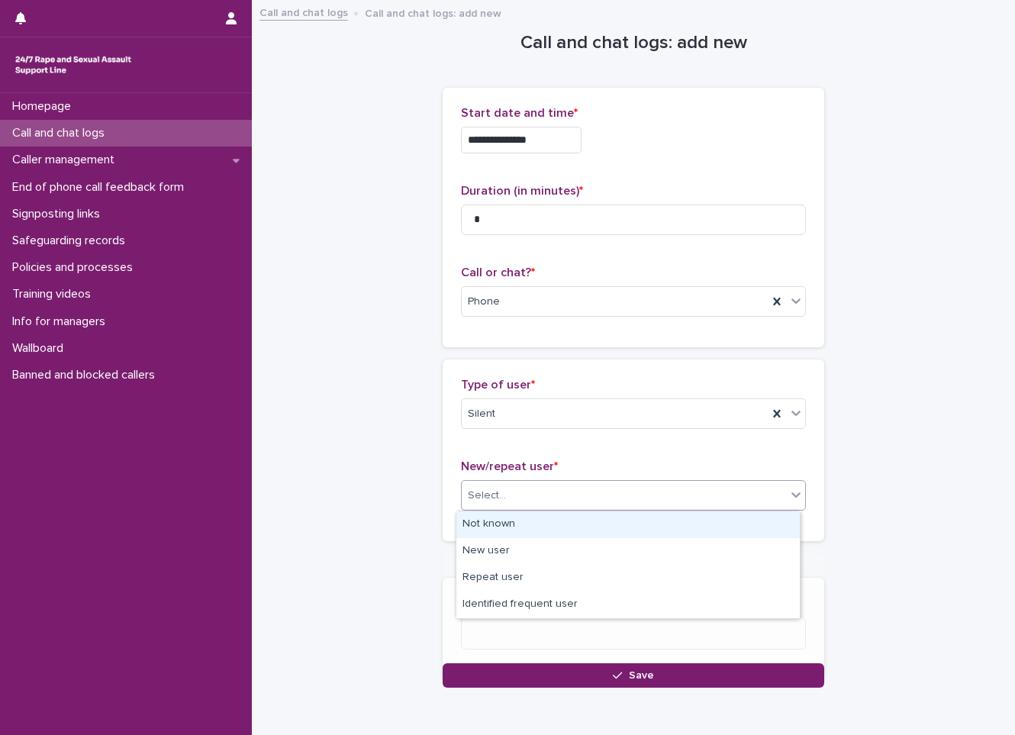
click at [508, 503] on div "Select..." at bounding box center [624, 495] width 324 height 25
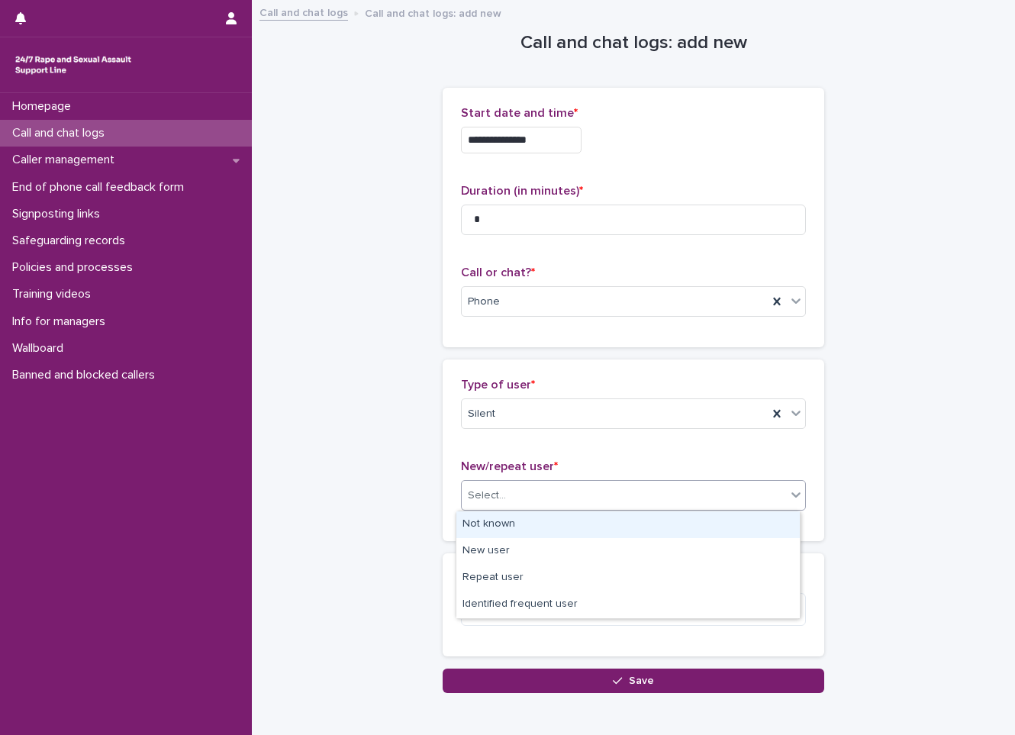
click at [492, 515] on div "Not known" at bounding box center [627, 524] width 343 height 27
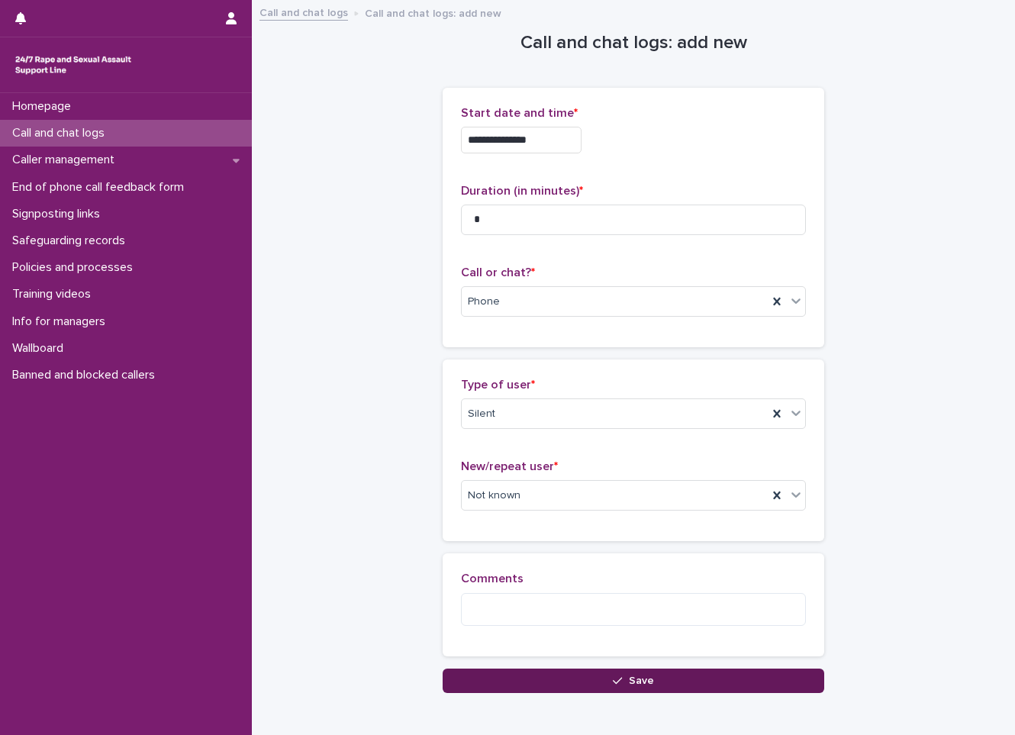
drag, startPoint x: 500, startPoint y: 675, endPoint x: 491, endPoint y: 680, distance: 9.6
click at [499, 675] on button "Save" at bounding box center [633, 680] width 381 height 24
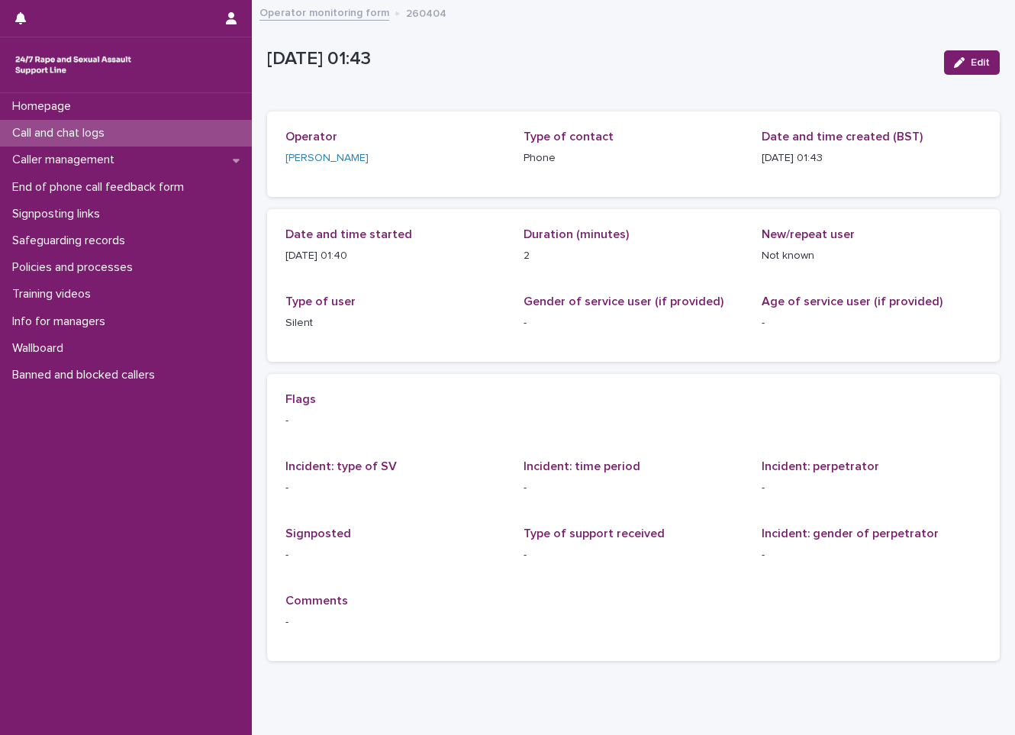
click at [138, 131] on div "Call and chat logs" at bounding box center [126, 133] width 252 height 27
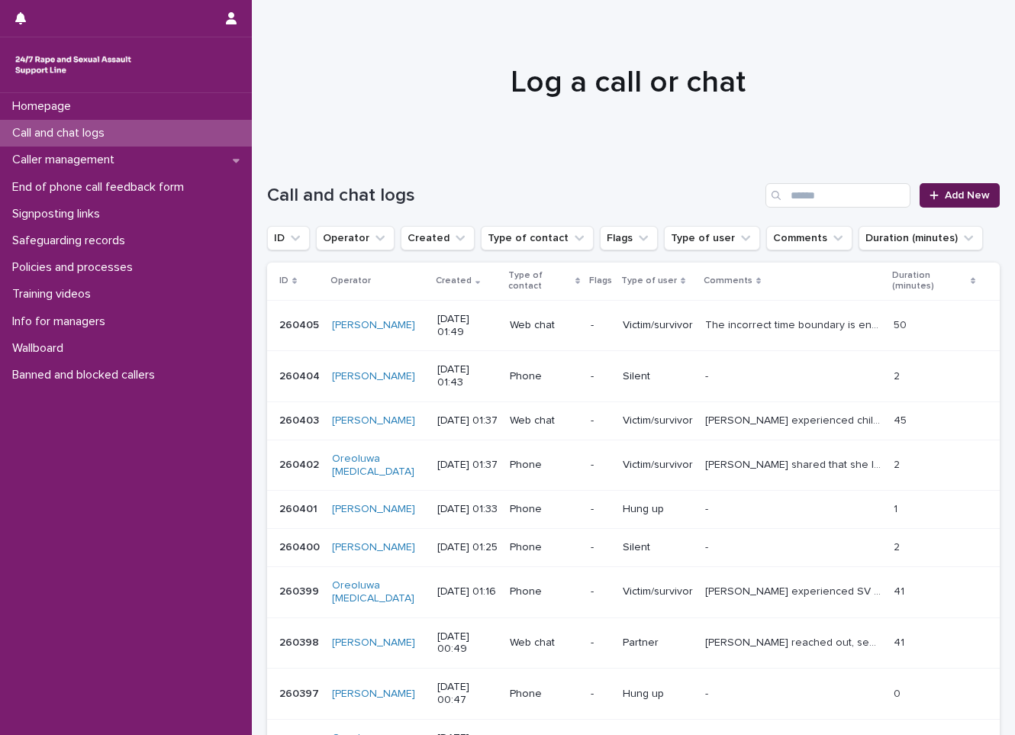
click at [932, 196] on div at bounding box center [936, 195] width 15 height 11
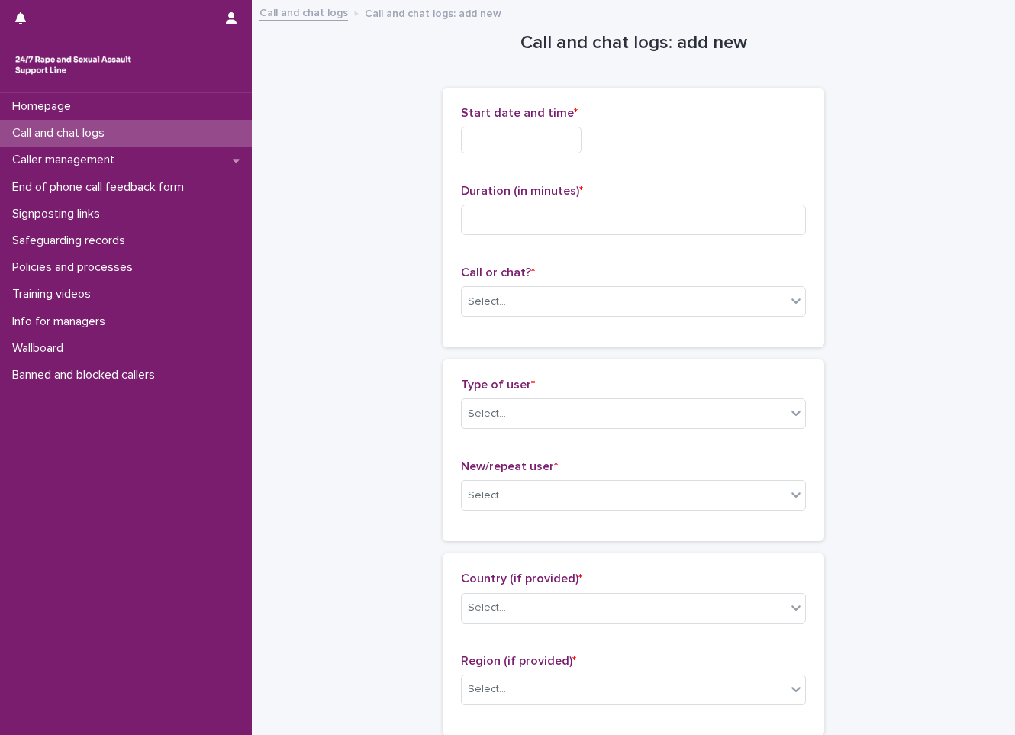
click at [513, 146] on input "text" at bounding box center [521, 140] width 121 height 27
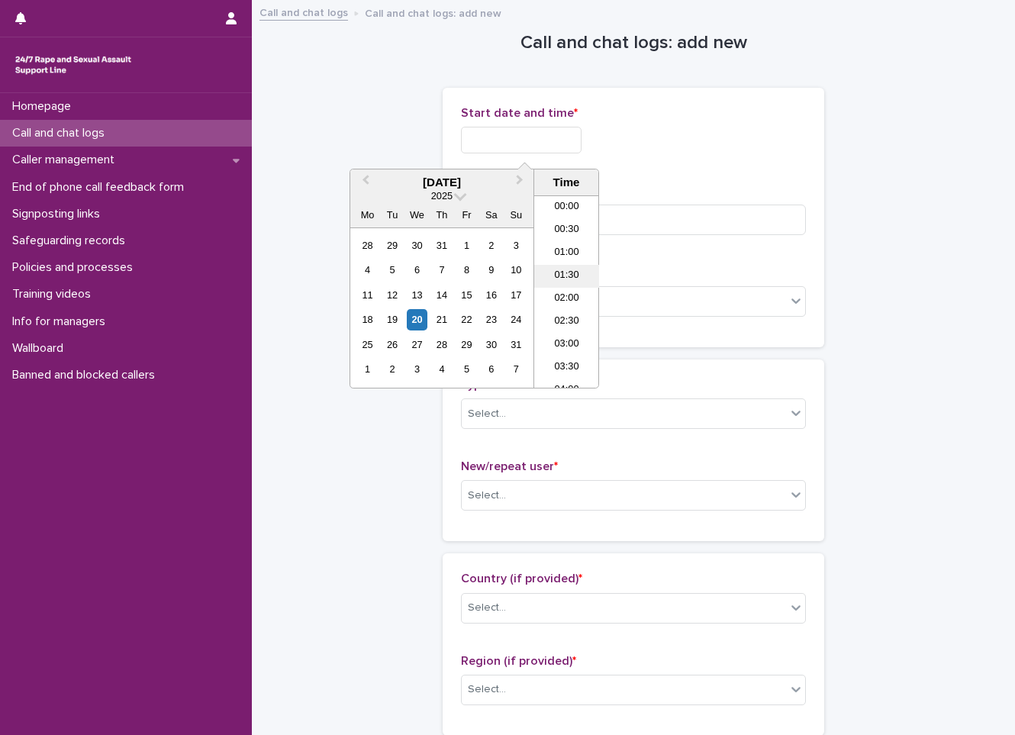
click at [571, 280] on li "01:30" at bounding box center [566, 276] width 65 height 23
click at [575, 147] on input "**********" at bounding box center [521, 140] width 121 height 27
type input "**********"
click at [627, 147] on div "**********" at bounding box center [633, 140] width 345 height 27
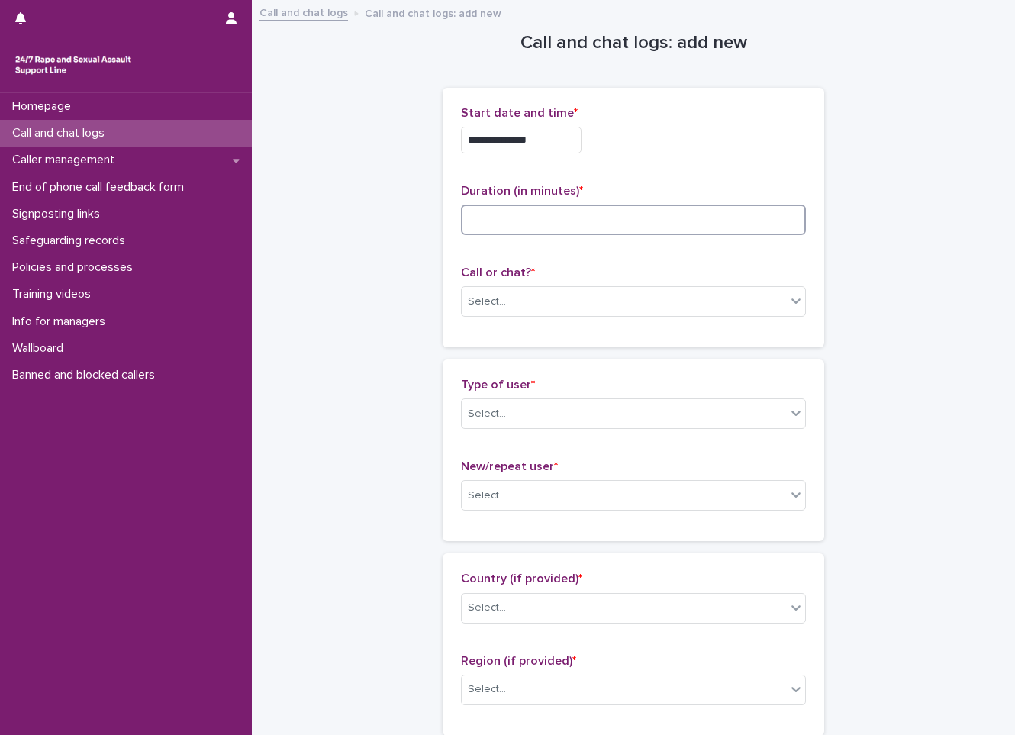
click at [633, 204] on input at bounding box center [633, 219] width 345 height 31
type input "*"
click at [613, 299] on div "Select..." at bounding box center [624, 301] width 324 height 25
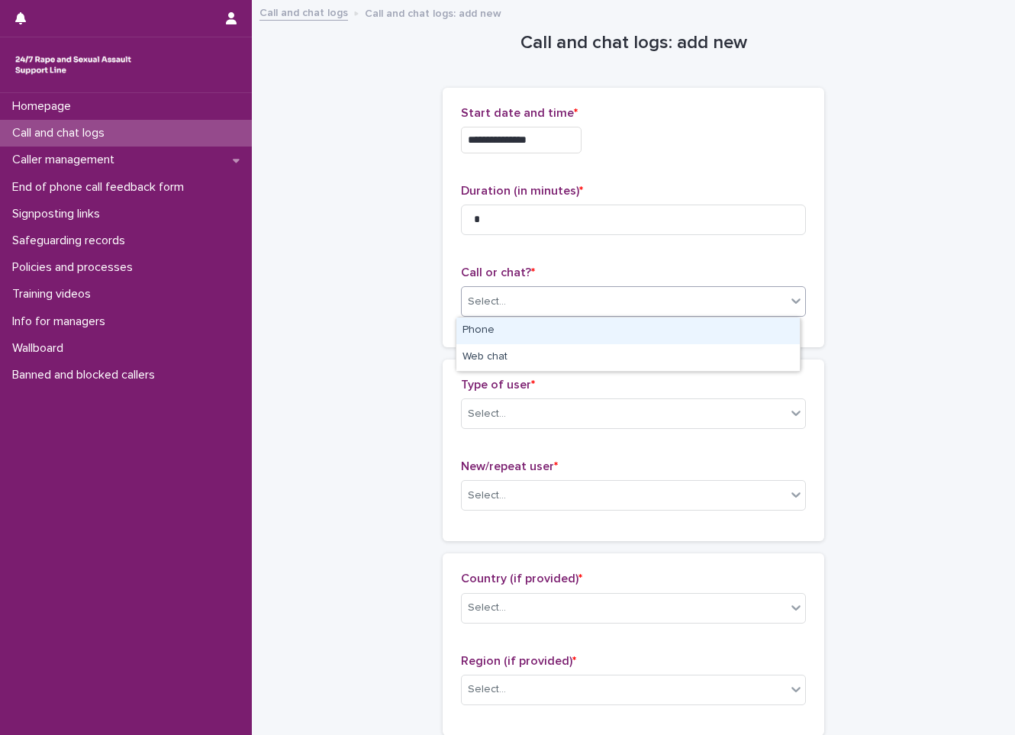
click at [611, 329] on div "Phone" at bounding box center [627, 330] width 343 height 27
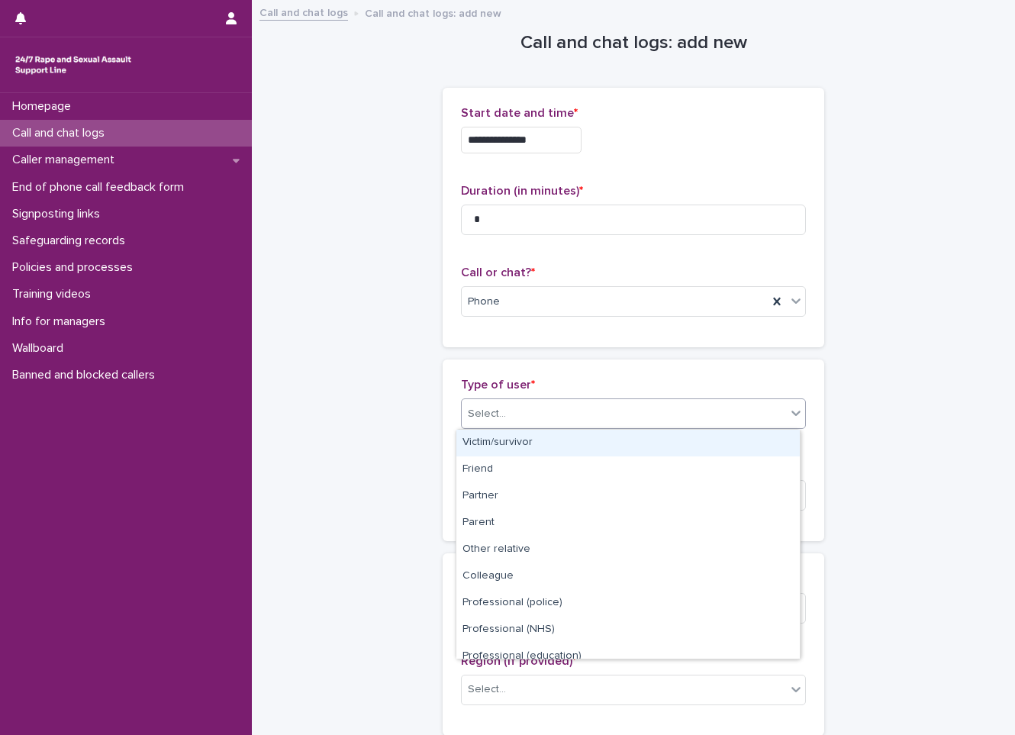
click at [588, 423] on div "Select..." at bounding box center [624, 413] width 324 height 25
click at [576, 439] on div "Victim/survivor" at bounding box center [627, 443] width 343 height 27
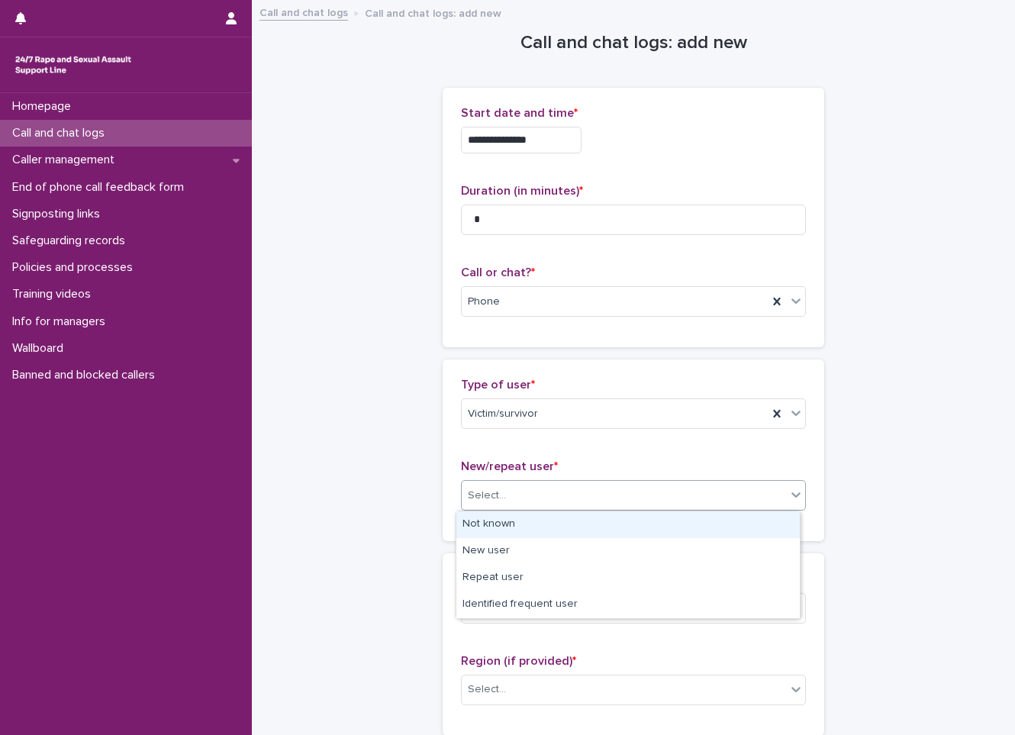
click at [586, 500] on div "Select..." at bounding box center [624, 495] width 324 height 25
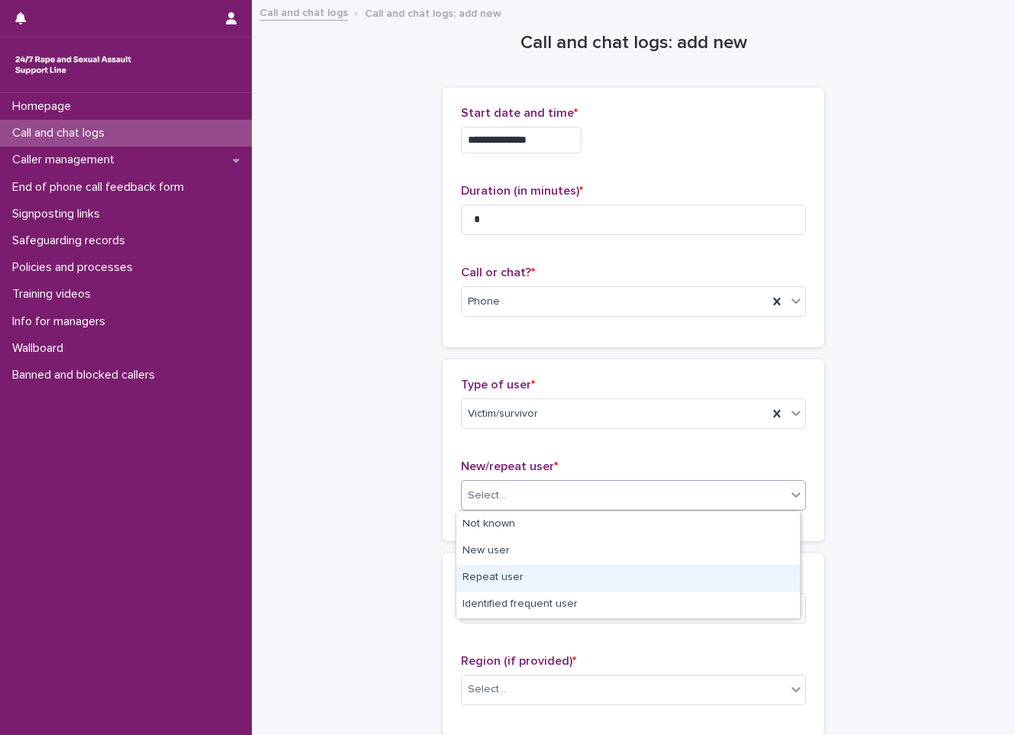
click at [542, 581] on div "Repeat user" at bounding box center [627, 578] width 343 height 27
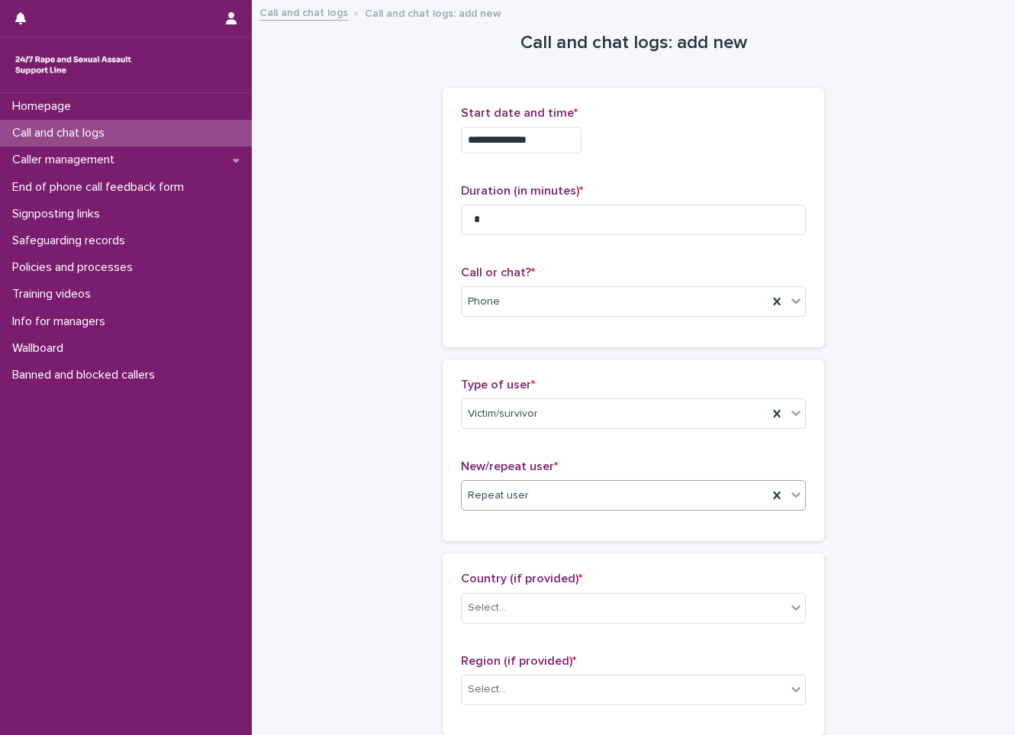
click at [509, 630] on div "Country (if provided) * Select..." at bounding box center [633, 602] width 345 height 63
click at [519, 621] on div "Select..." at bounding box center [633, 608] width 345 height 31
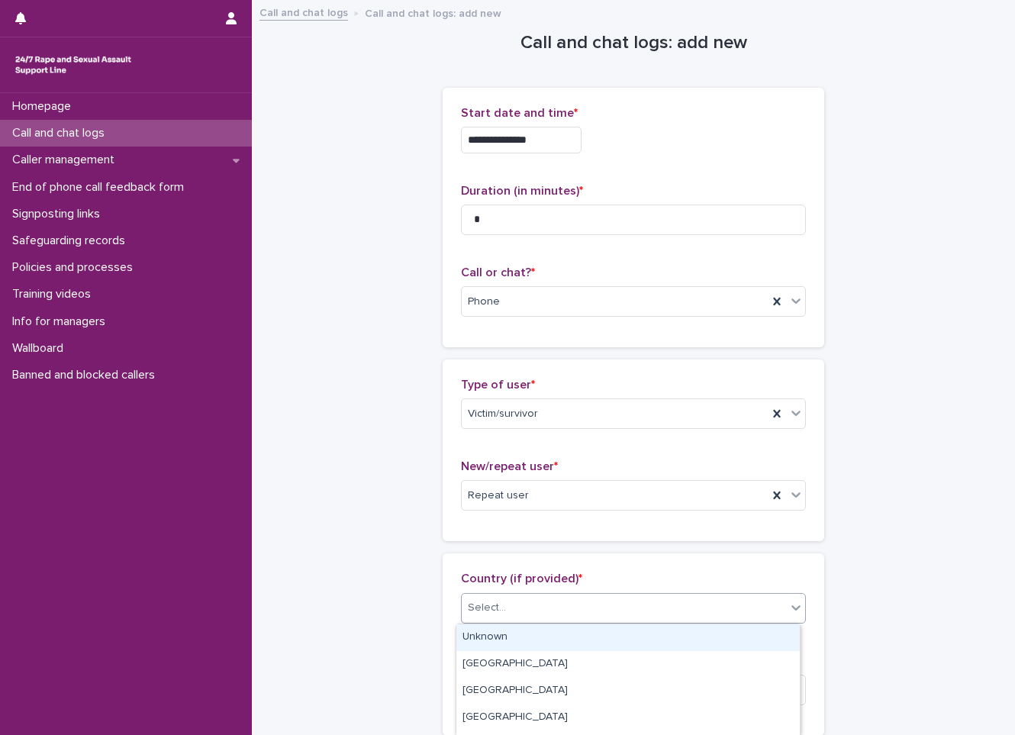
click at [526, 638] on div "Unknown" at bounding box center [627, 637] width 343 height 27
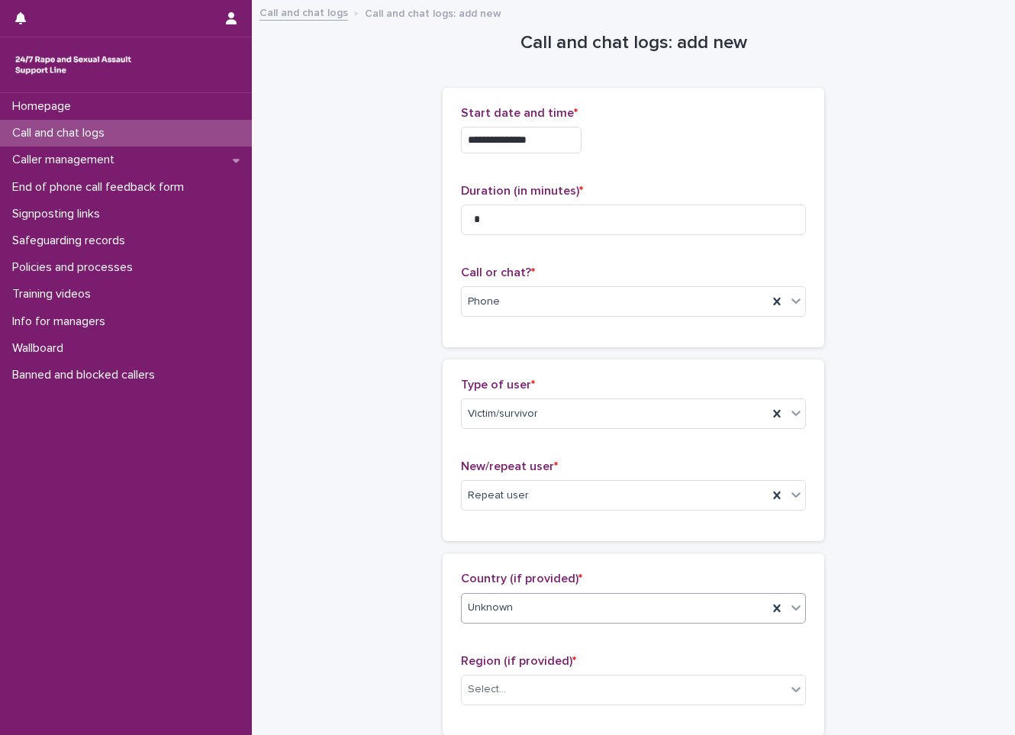
scroll to position [229, 0]
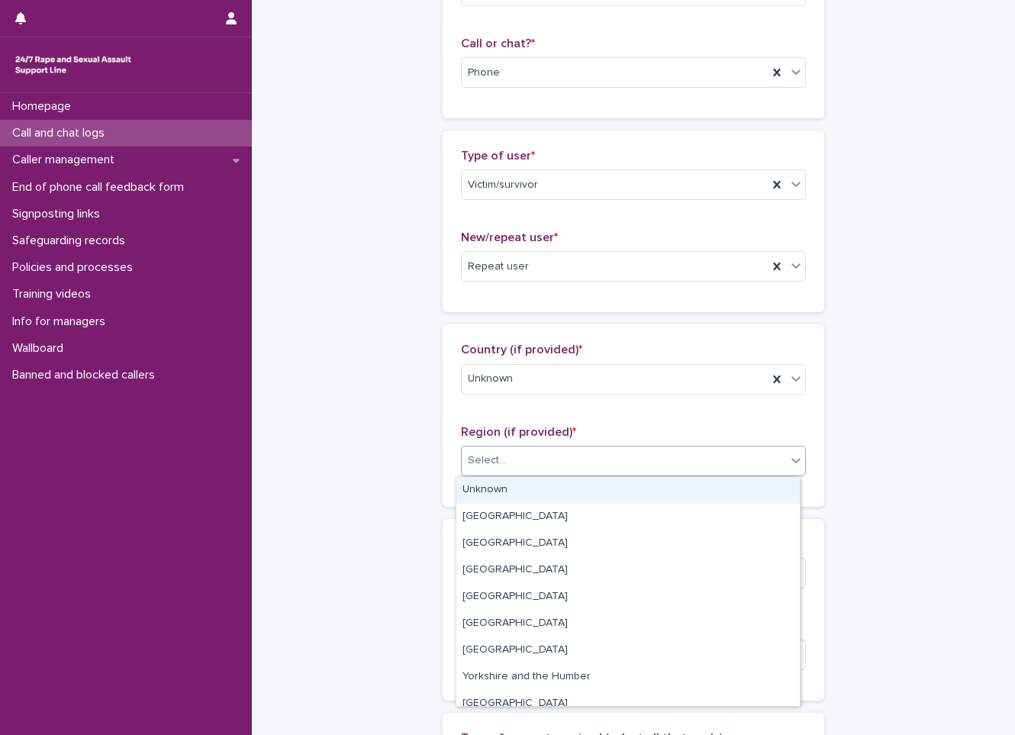
click at [604, 446] on div "Select..." at bounding box center [633, 461] width 345 height 31
click at [584, 486] on div "Unknown" at bounding box center [627, 490] width 343 height 27
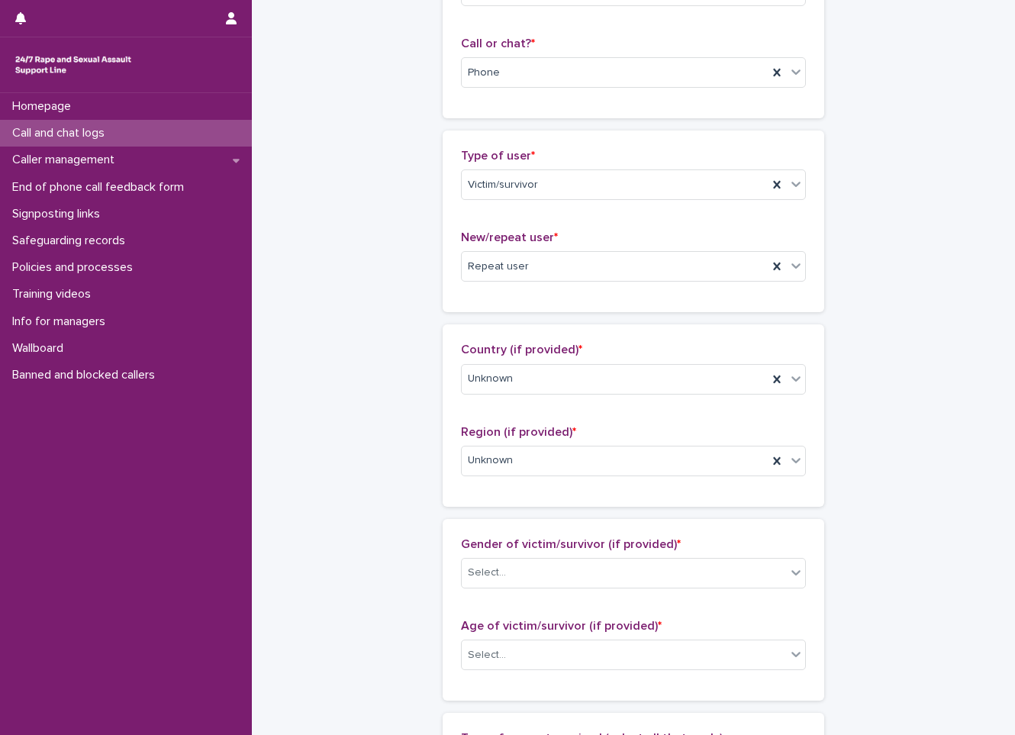
click at [551, 548] on span "Gender of victim/survivor (if provided) *" at bounding box center [571, 544] width 220 height 12
click at [540, 574] on div "Select..." at bounding box center [624, 572] width 324 height 25
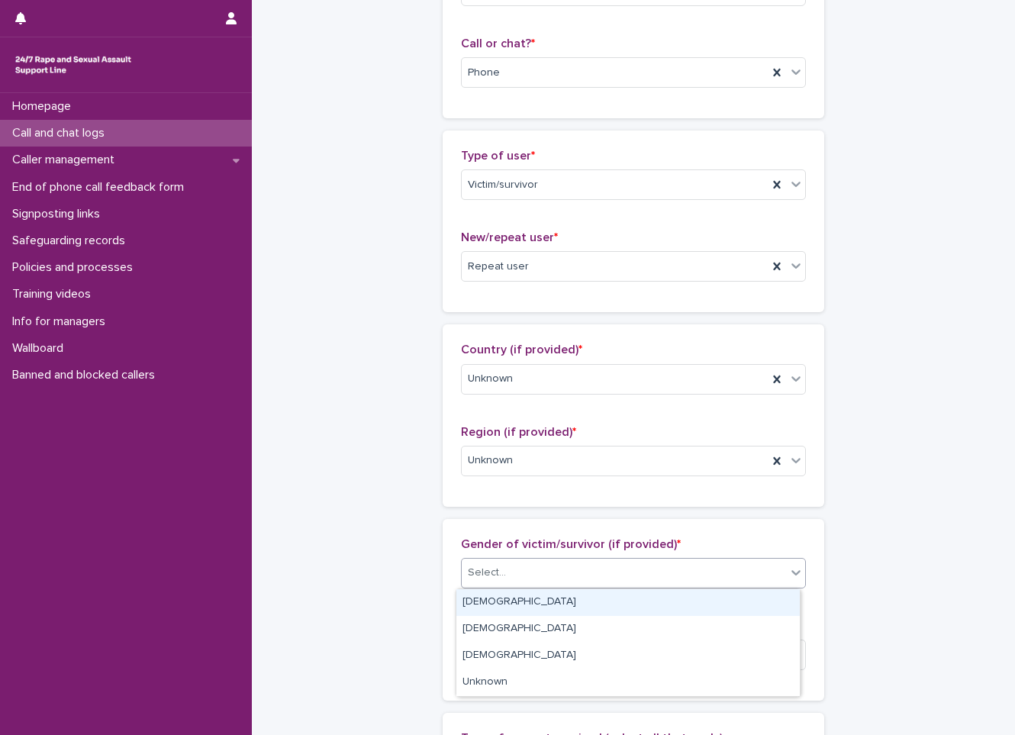
click at [524, 606] on div "[DEMOGRAPHIC_DATA]" at bounding box center [627, 602] width 343 height 27
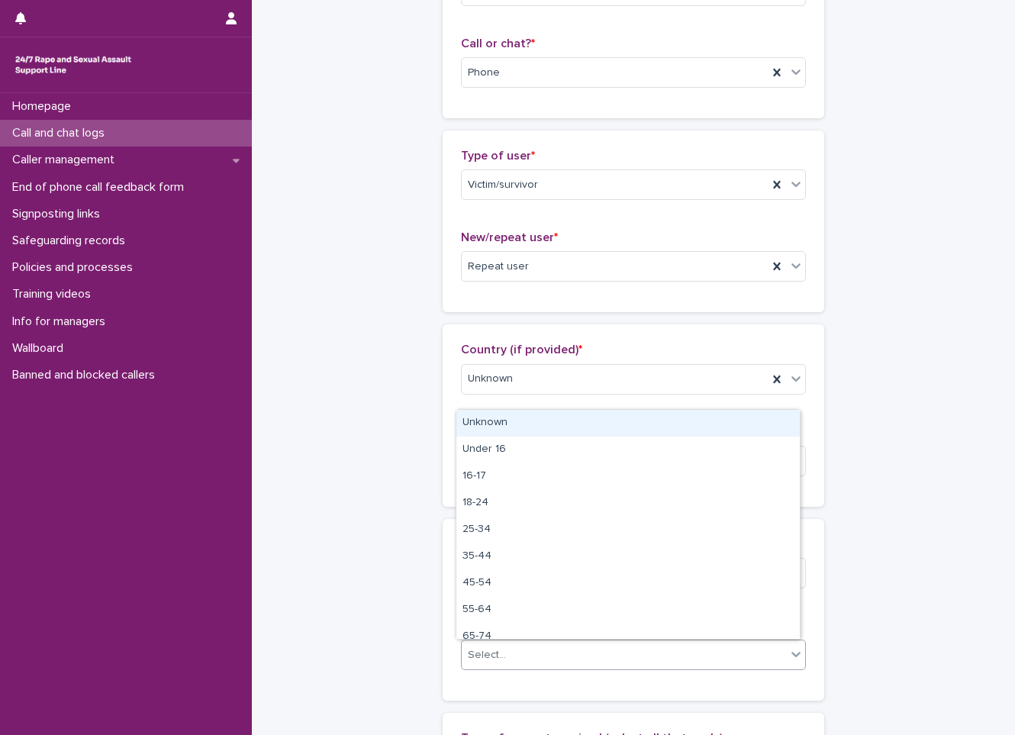
drag, startPoint x: 523, startPoint y: 658, endPoint x: 525, endPoint y: 668, distance: 10.0
click at [524, 658] on div "Select..." at bounding box center [624, 654] width 324 height 25
click at [584, 417] on div "Unknown" at bounding box center [627, 423] width 343 height 27
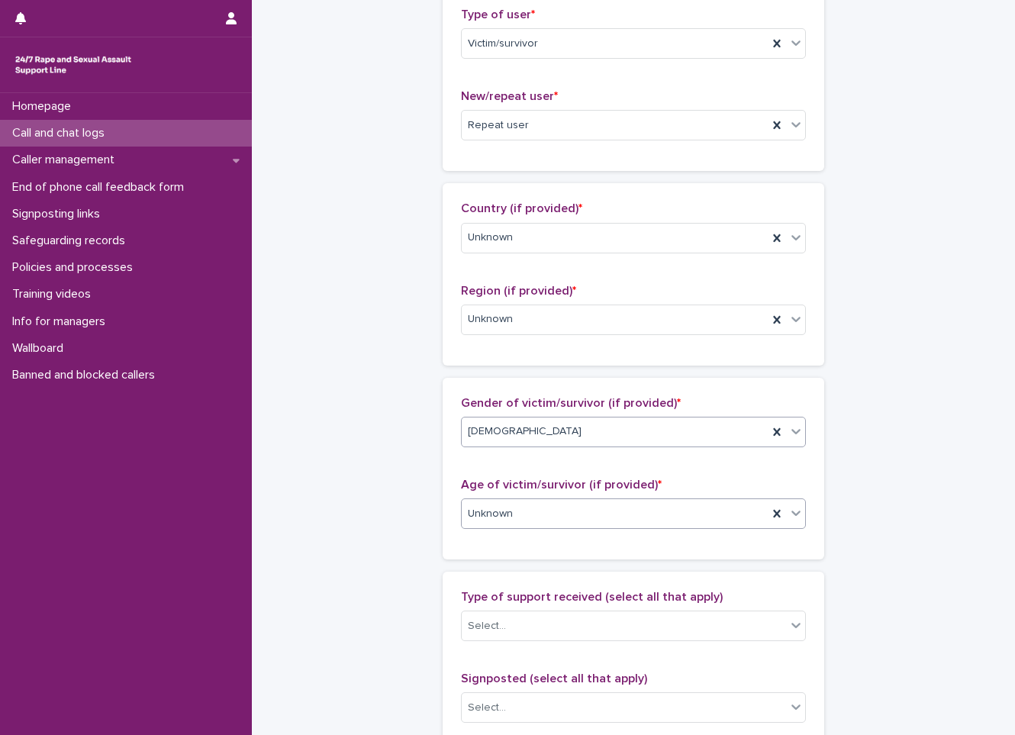
scroll to position [610, 0]
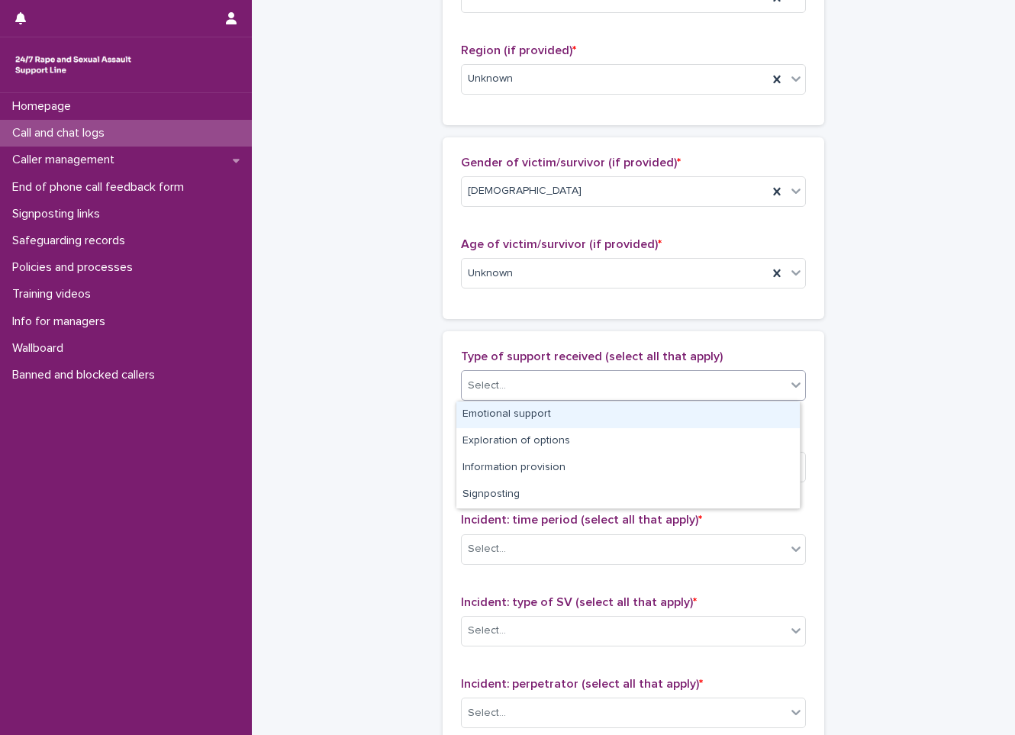
click at [581, 385] on div "Select..." at bounding box center [624, 385] width 324 height 25
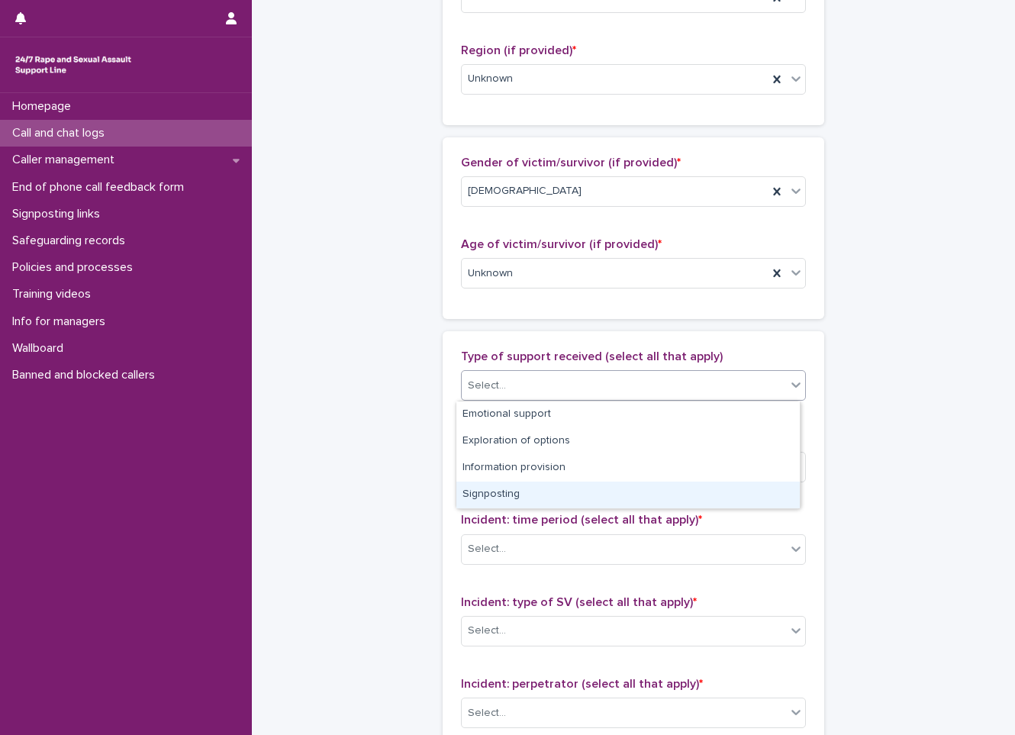
click at [547, 485] on div "Signposting" at bounding box center [627, 494] width 343 height 27
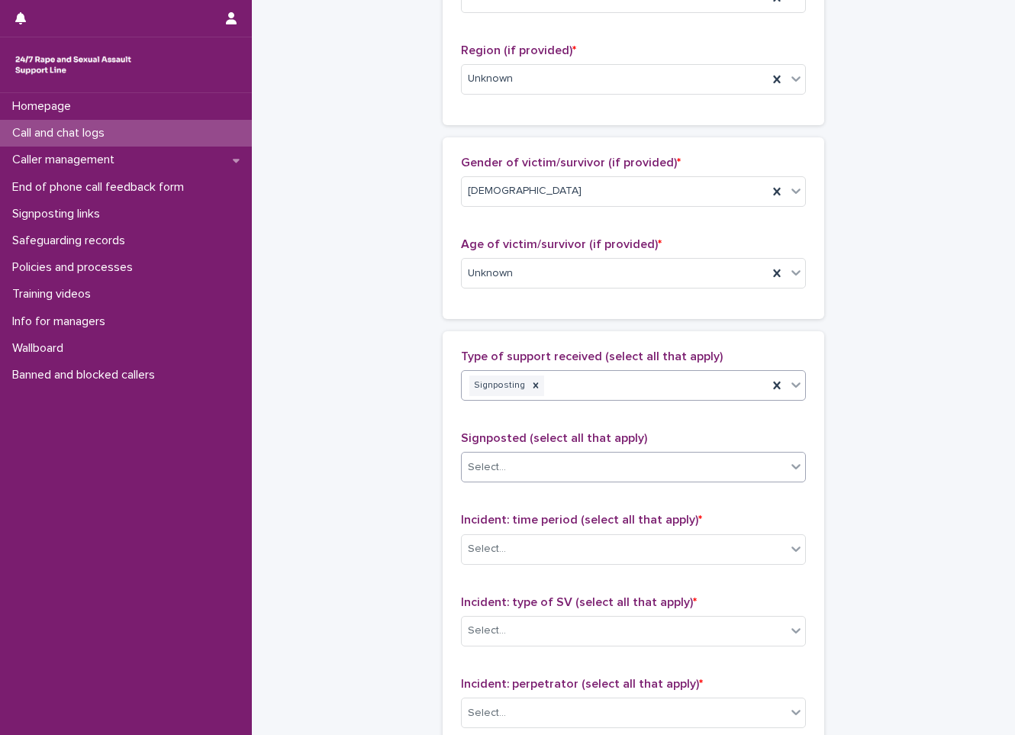
click at [552, 478] on div "Select..." at bounding box center [624, 467] width 324 height 25
click at [359, 669] on div "**********" at bounding box center [633, 217] width 732 height 1652
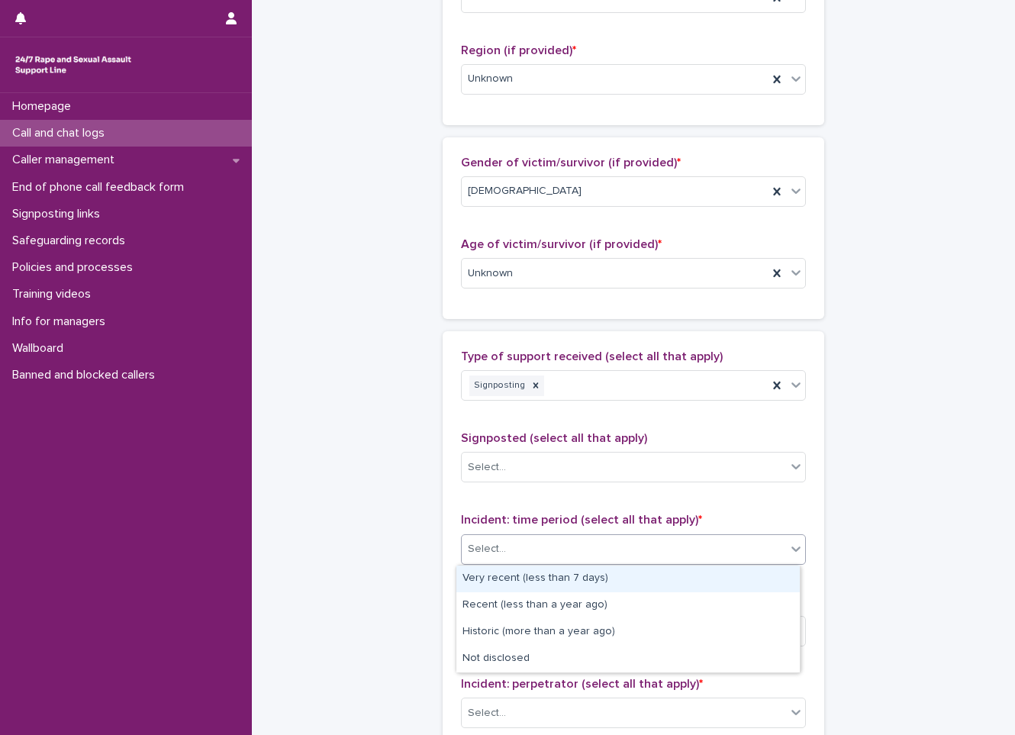
click at [600, 558] on div "Select..." at bounding box center [624, 548] width 324 height 25
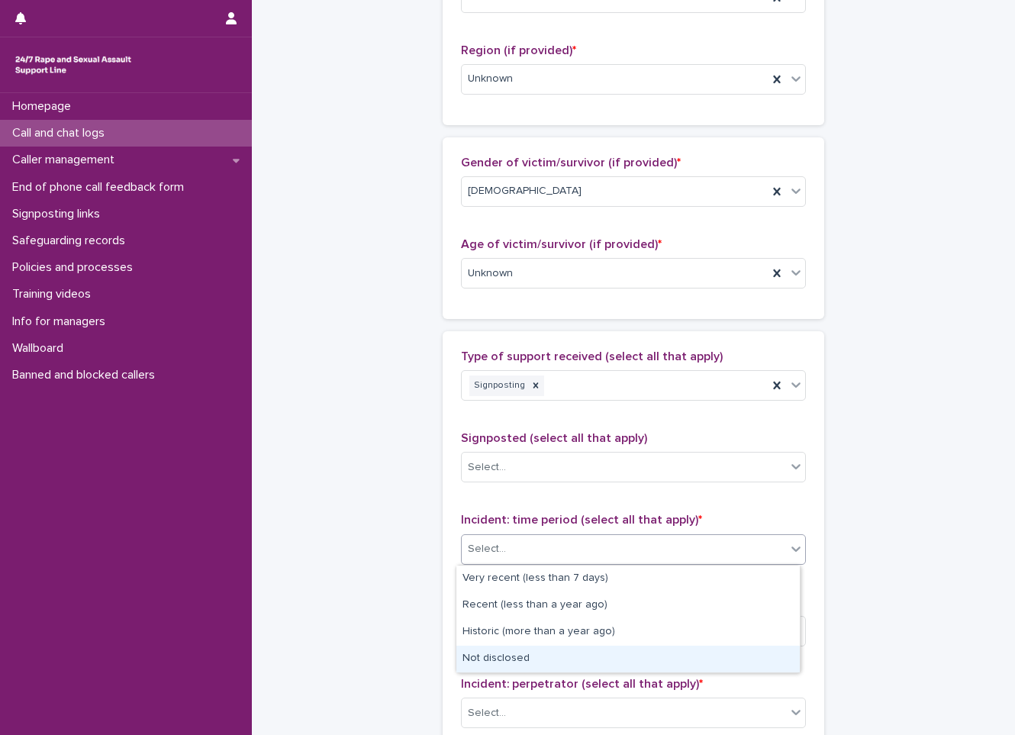
click at [505, 657] on div "Not disclosed" at bounding box center [627, 658] width 343 height 27
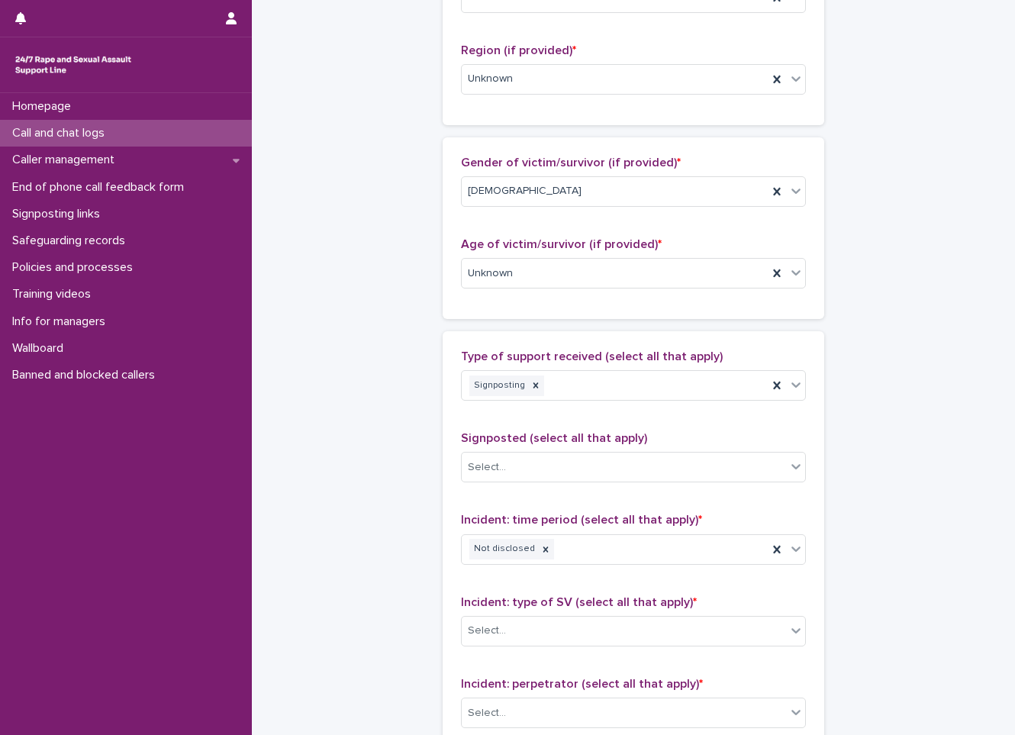
click at [520, 646] on div "Incident: type of SV (select all that apply) * Select..." at bounding box center [633, 626] width 345 height 63
click at [526, 635] on div "Select..." at bounding box center [624, 630] width 324 height 25
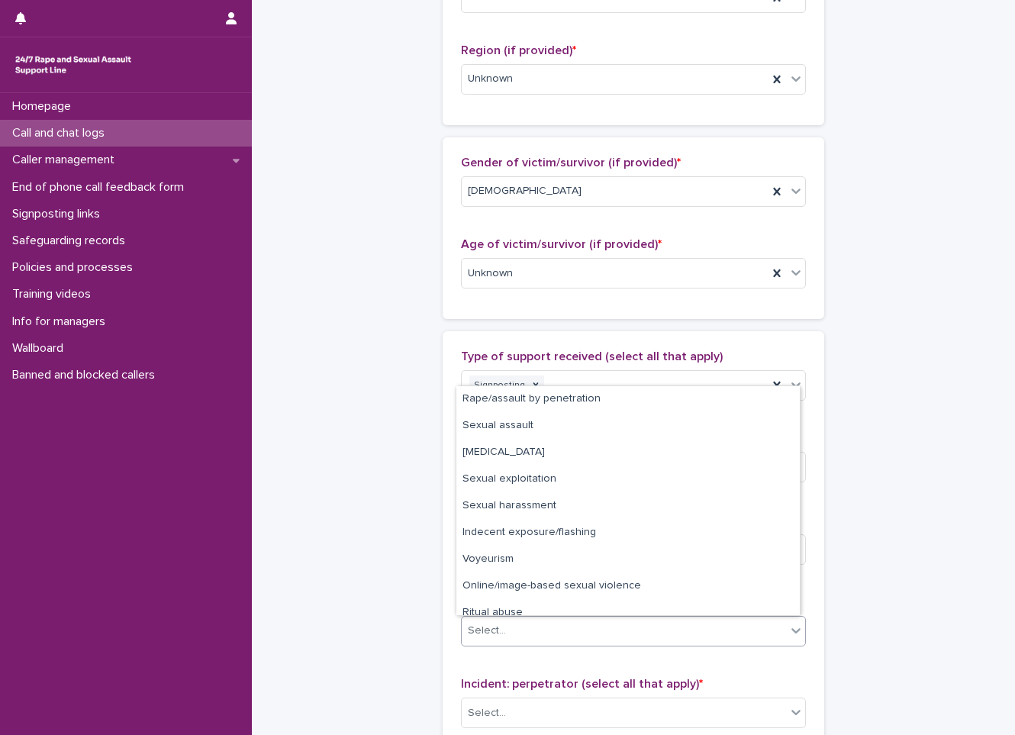
scroll to position [38, 0]
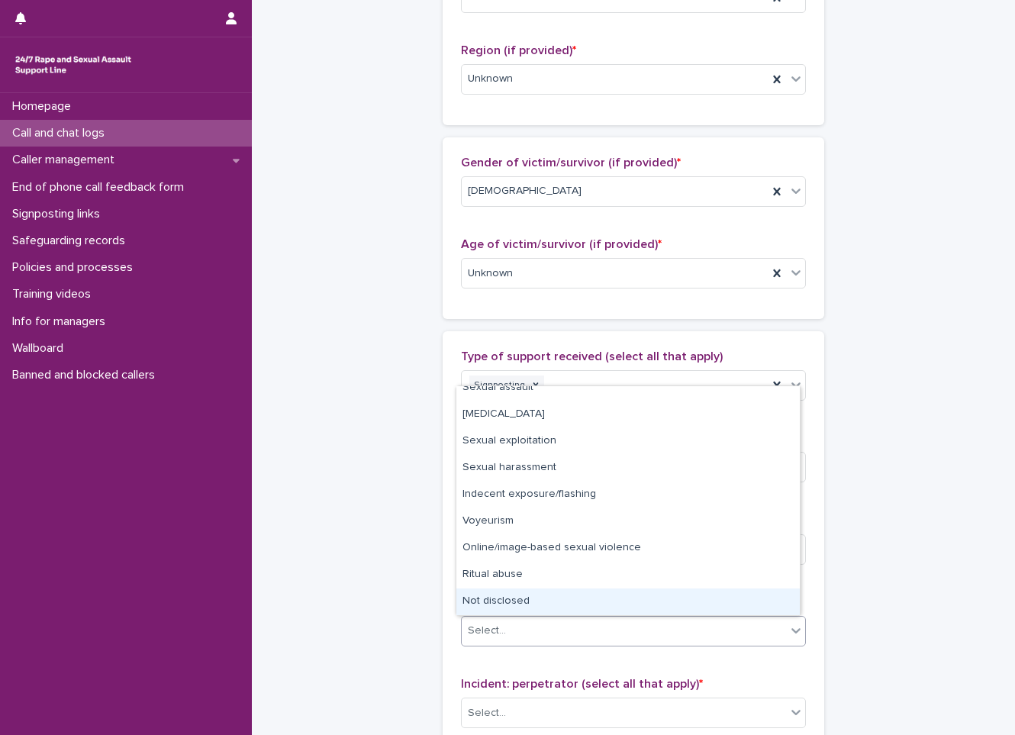
click at [533, 603] on div "Not disclosed" at bounding box center [627, 601] width 343 height 27
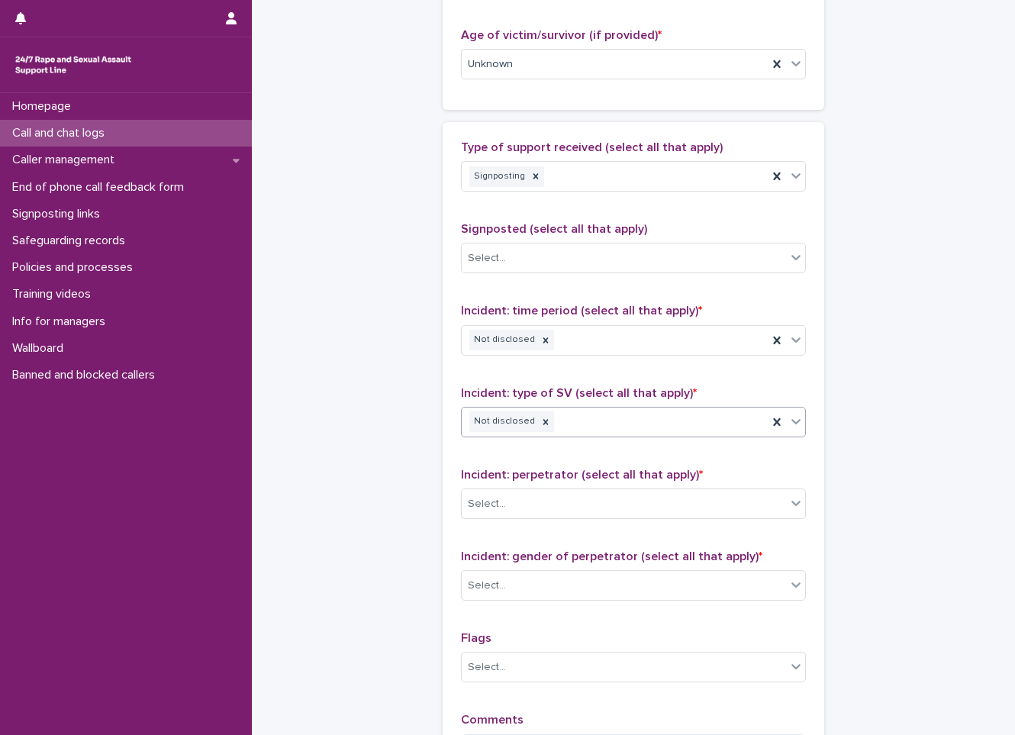
scroll to position [839, 0]
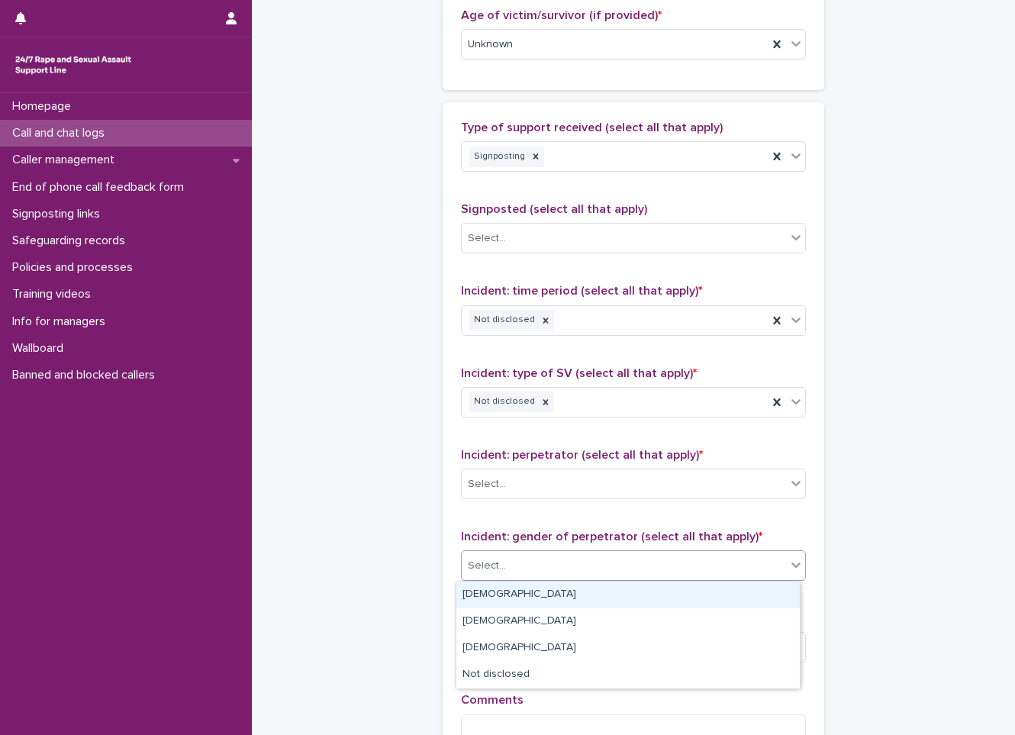
click at [581, 577] on div "Select..." at bounding box center [624, 565] width 324 height 25
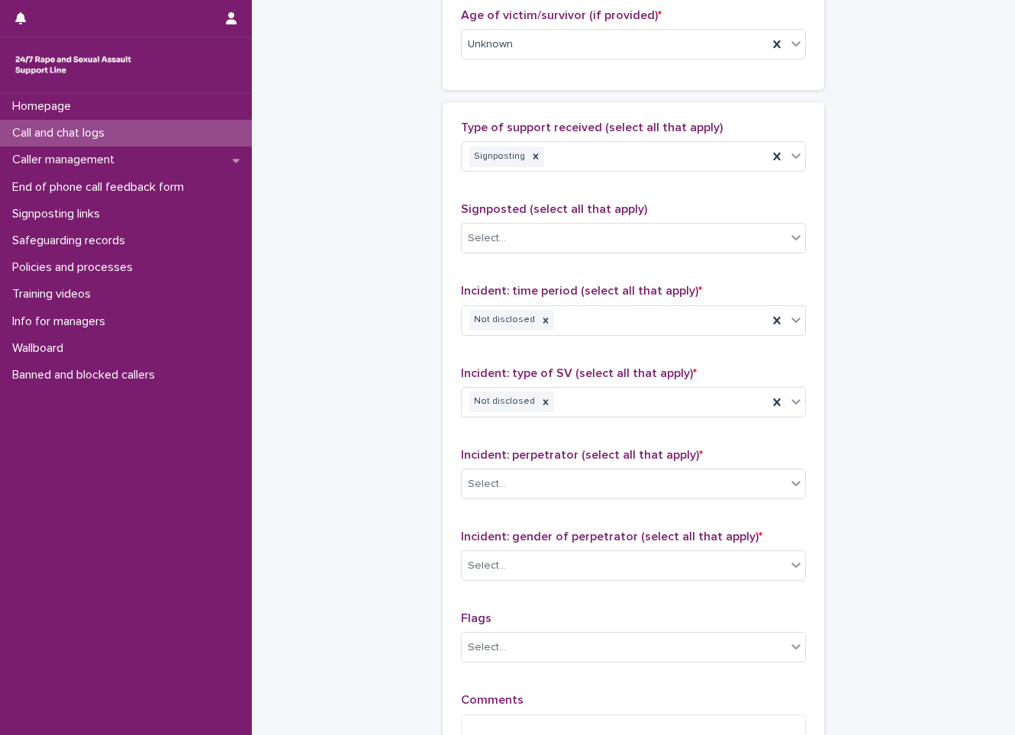
click at [533, 690] on div "Type of support received (select all that apply) Signposting Signposted (select…" at bounding box center [633, 440] width 345 height 639
click at [631, 489] on div "Select..." at bounding box center [624, 483] width 324 height 25
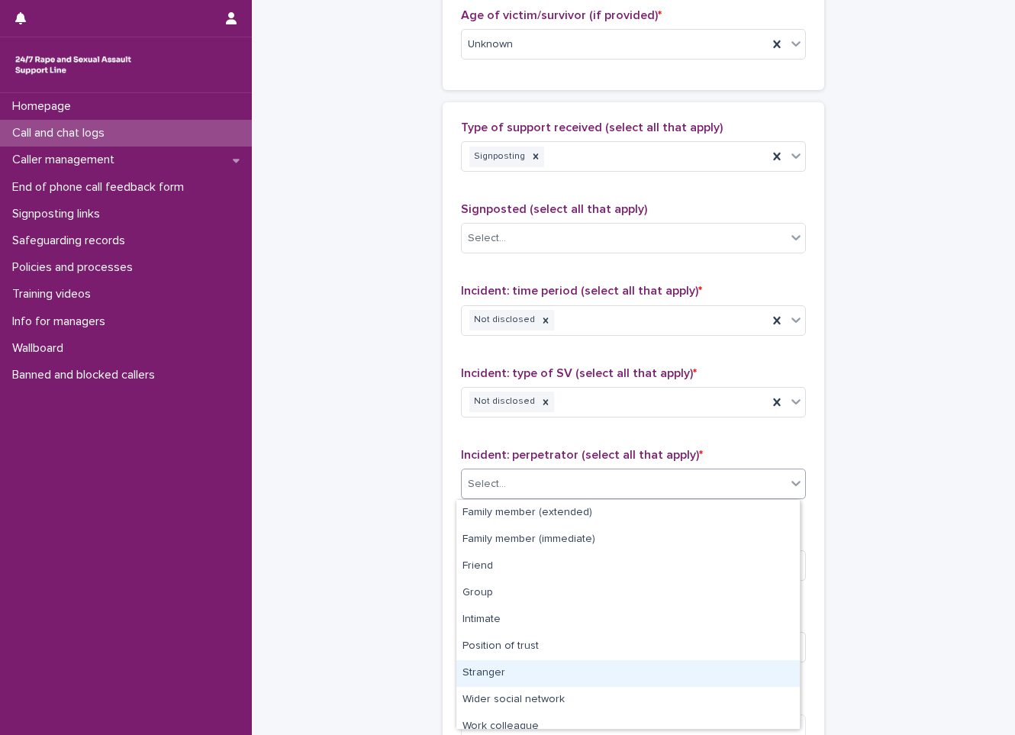
scroll to position [65, 0]
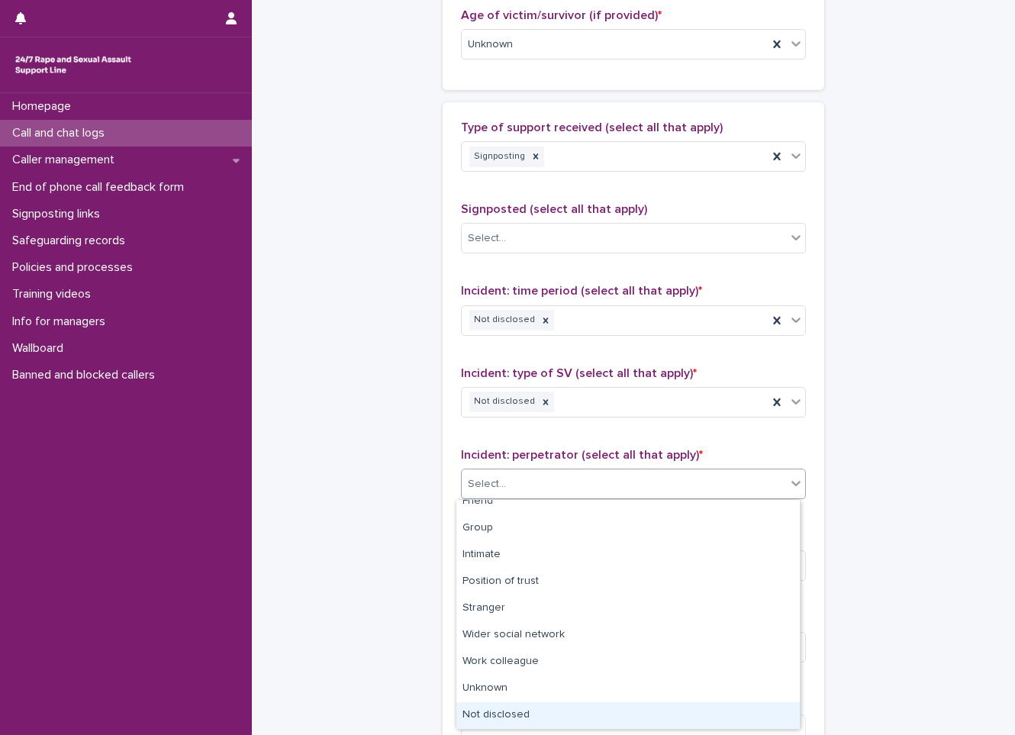
click at [523, 713] on div "Not disclosed" at bounding box center [627, 715] width 343 height 27
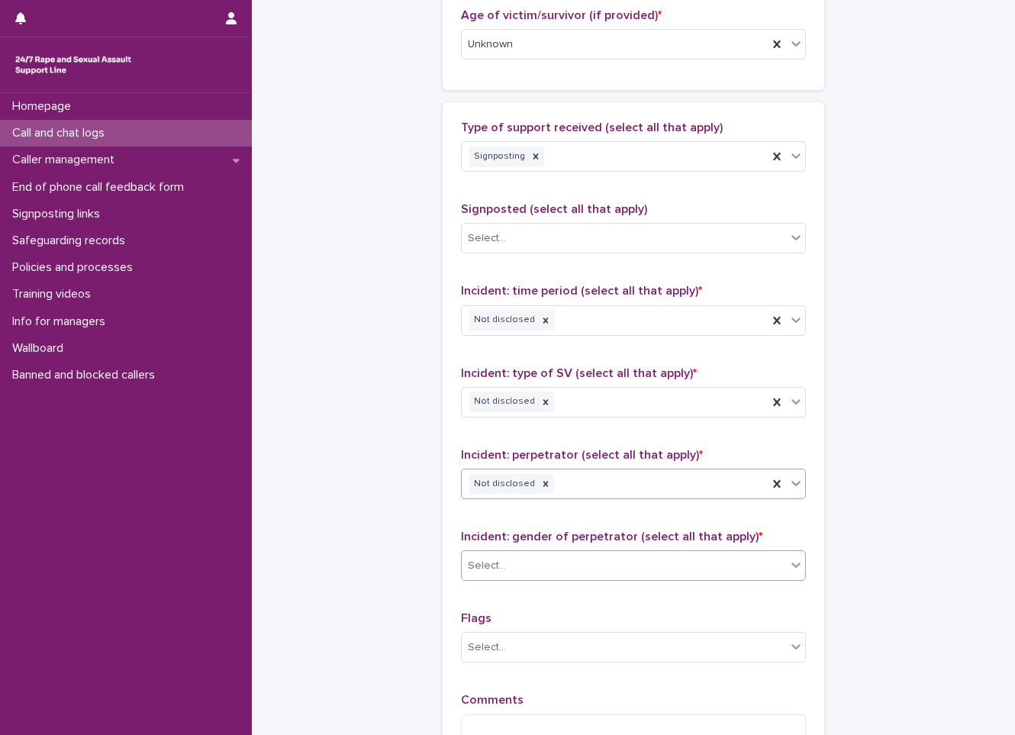
click at [596, 574] on div "Select..." at bounding box center [624, 565] width 324 height 25
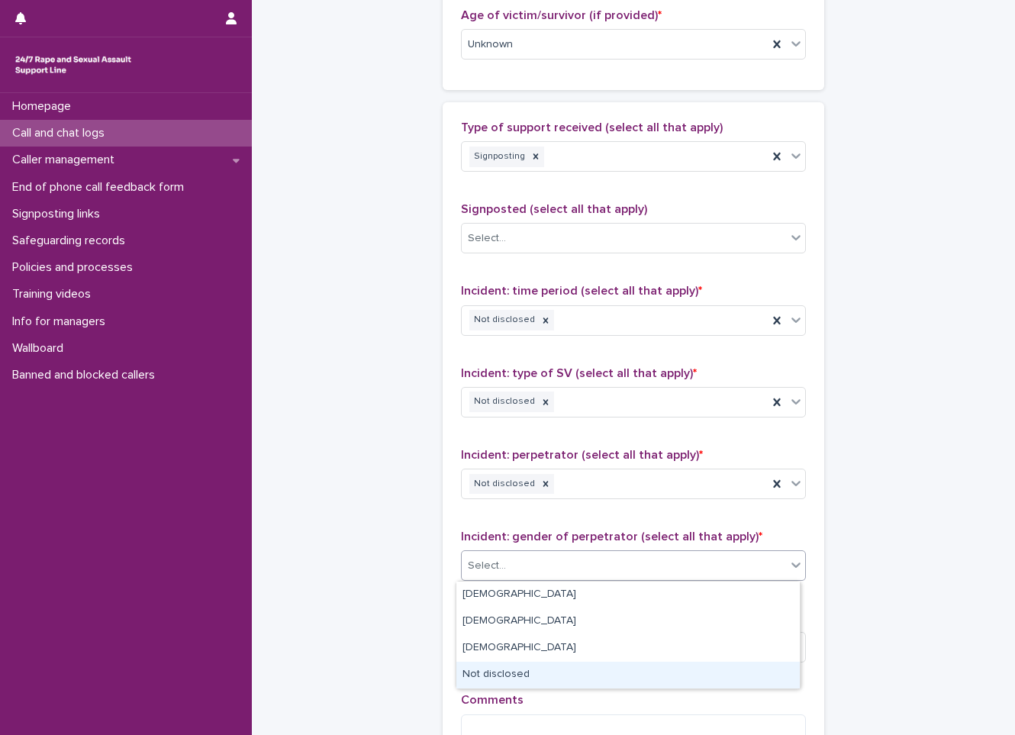
click at [542, 677] on div "Not disclosed" at bounding box center [627, 674] width 343 height 27
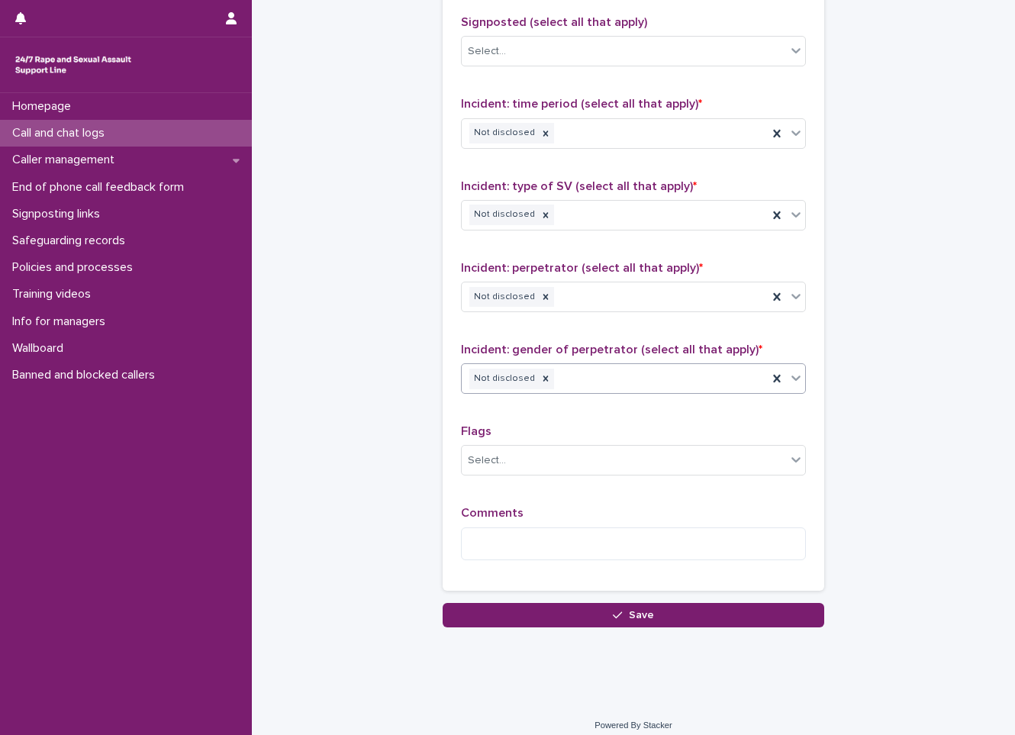
scroll to position [1038, 0]
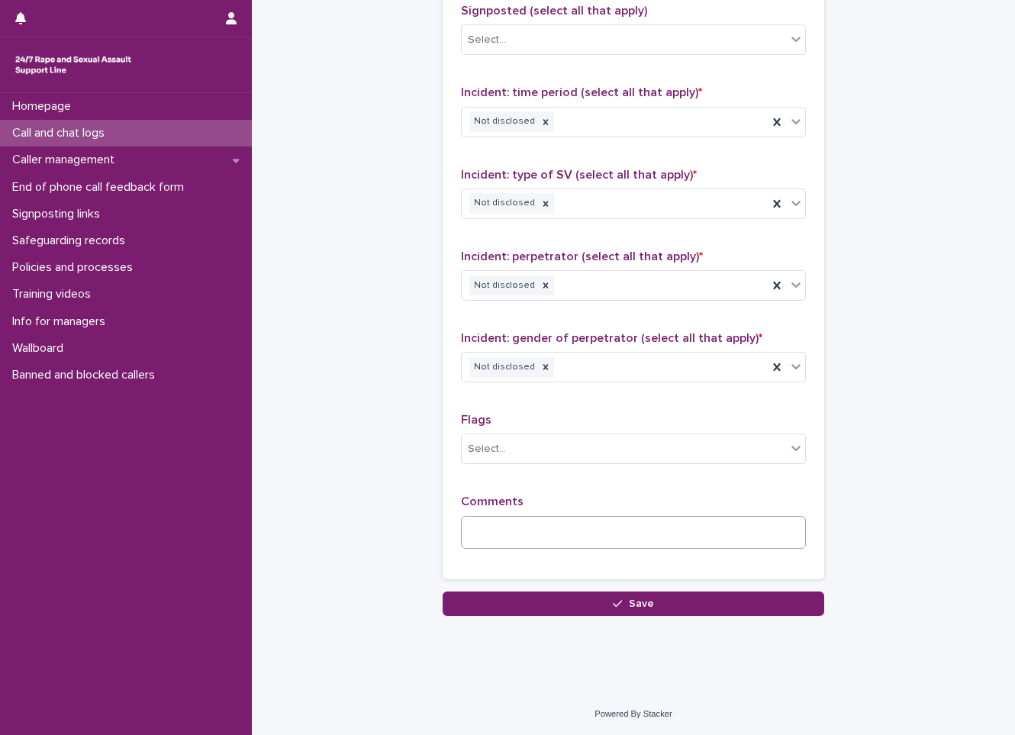
drag, startPoint x: 594, startPoint y: 558, endPoint x: 600, endPoint y: 534, distance: 25.0
click at [594, 555] on div "Comments" at bounding box center [633, 527] width 345 height 66
click at [600, 534] on textarea at bounding box center [633, 532] width 345 height 33
type textarea "*"
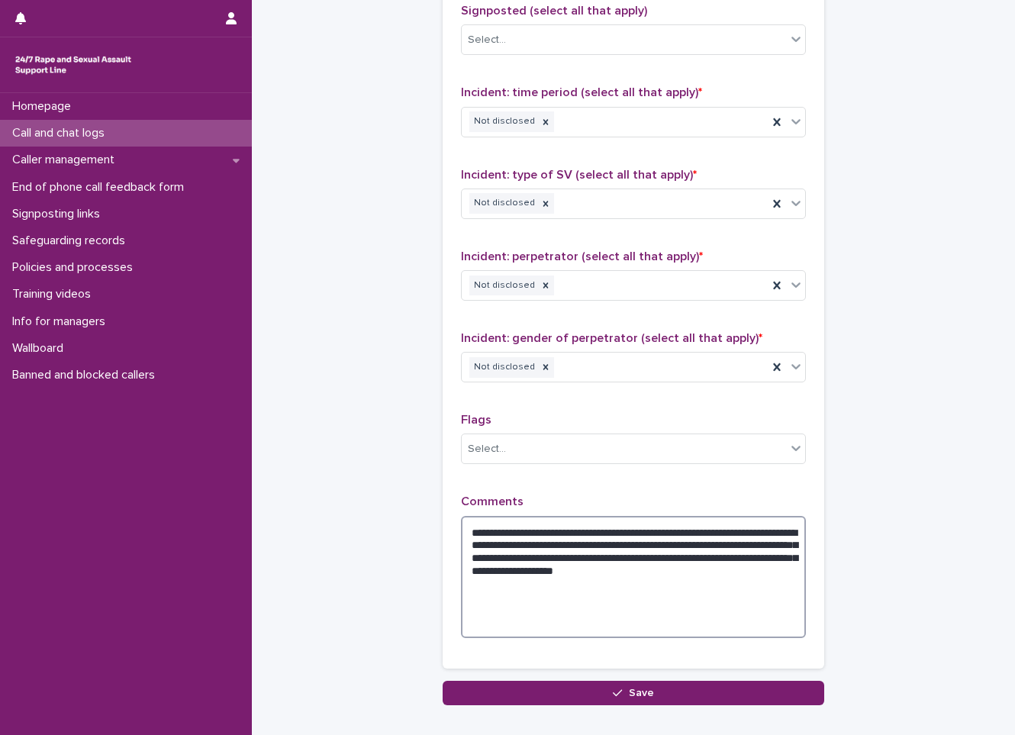
type textarea "**********"
drag, startPoint x: 466, startPoint y: 520, endPoint x: 710, endPoint y: 632, distance: 268.0
click at [710, 632] on textarea "**********" at bounding box center [633, 577] width 345 height 122
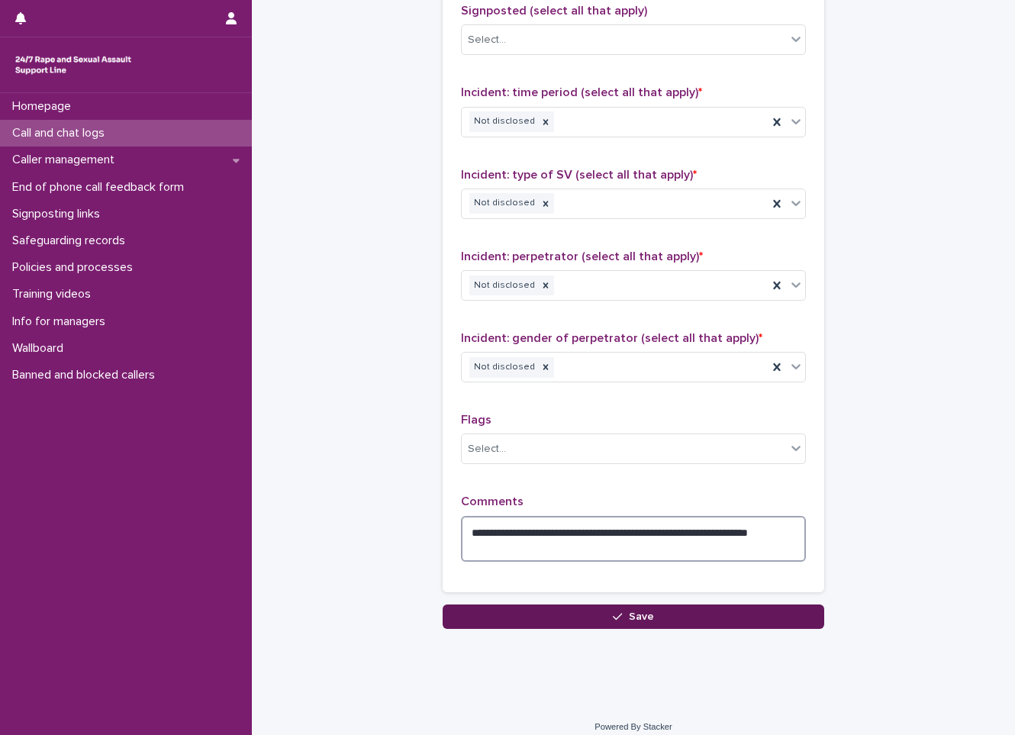
type textarea "**********"
click at [629, 613] on span "Save" at bounding box center [641, 616] width 25 height 11
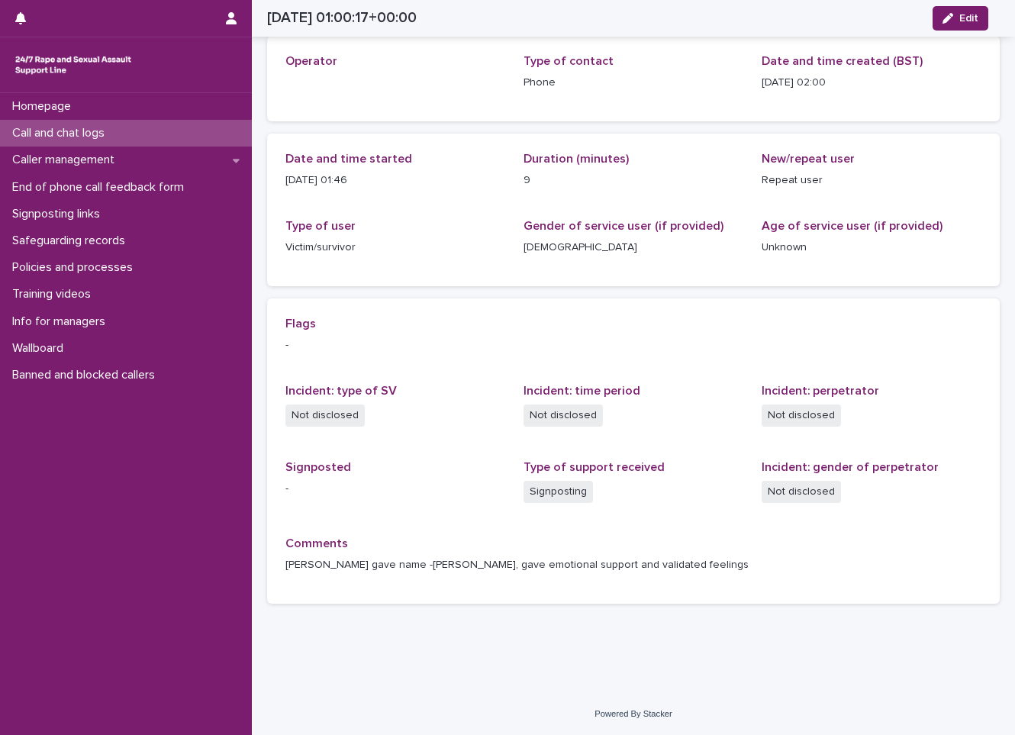
scroll to position [76, 0]
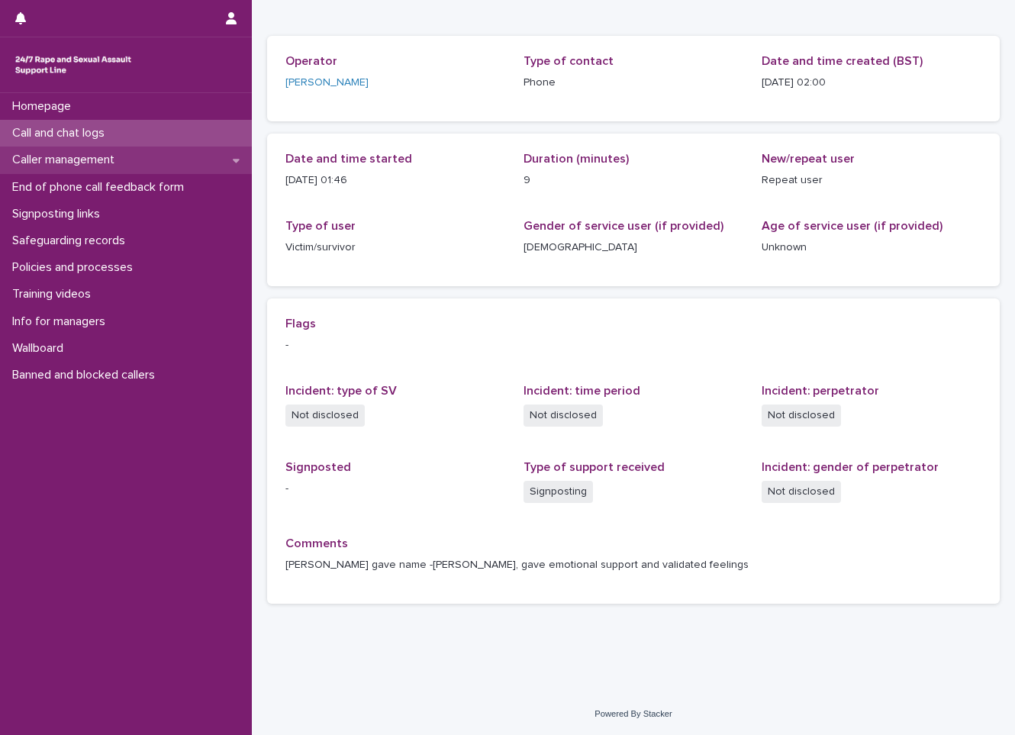
click at [228, 159] on div "Caller management" at bounding box center [126, 159] width 252 height 27
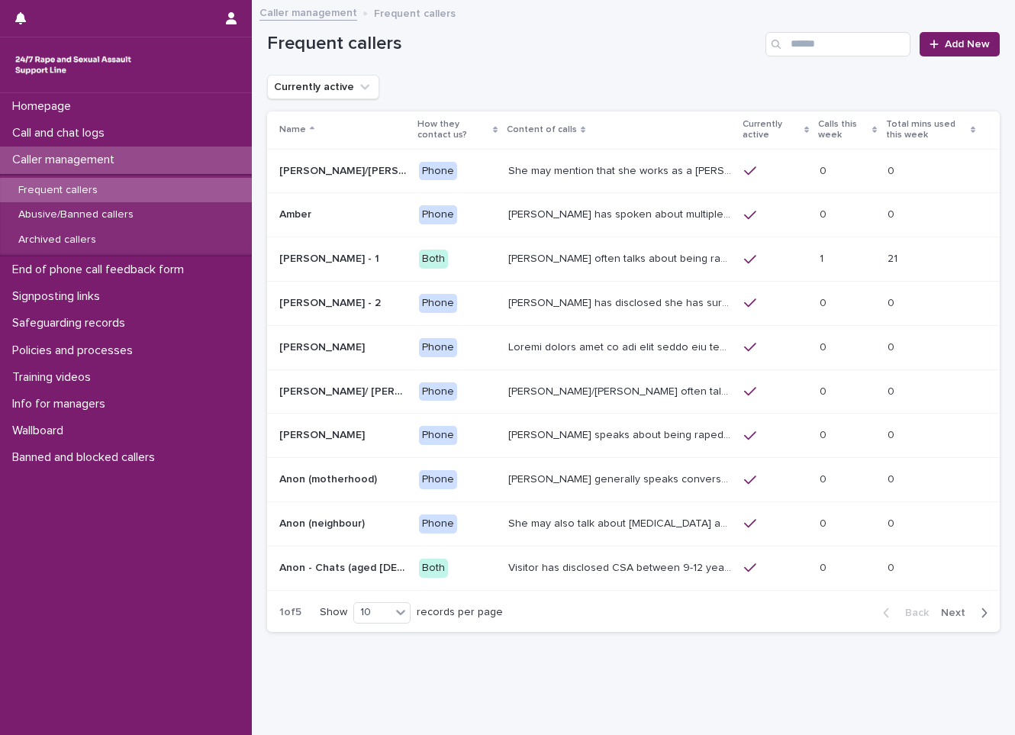
click at [956, 616] on span "Next" at bounding box center [958, 612] width 34 height 11
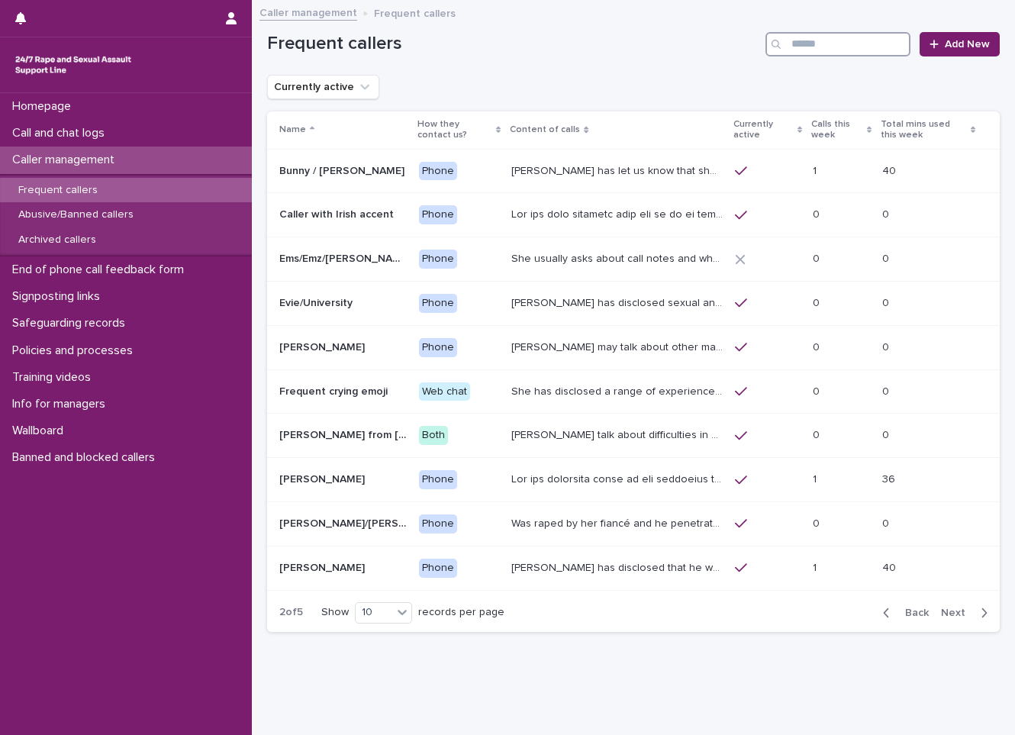
click at [814, 43] on input "Search" at bounding box center [837, 44] width 145 height 24
click at [941, 614] on span "Next" at bounding box center [958, 612] width 34 height 11
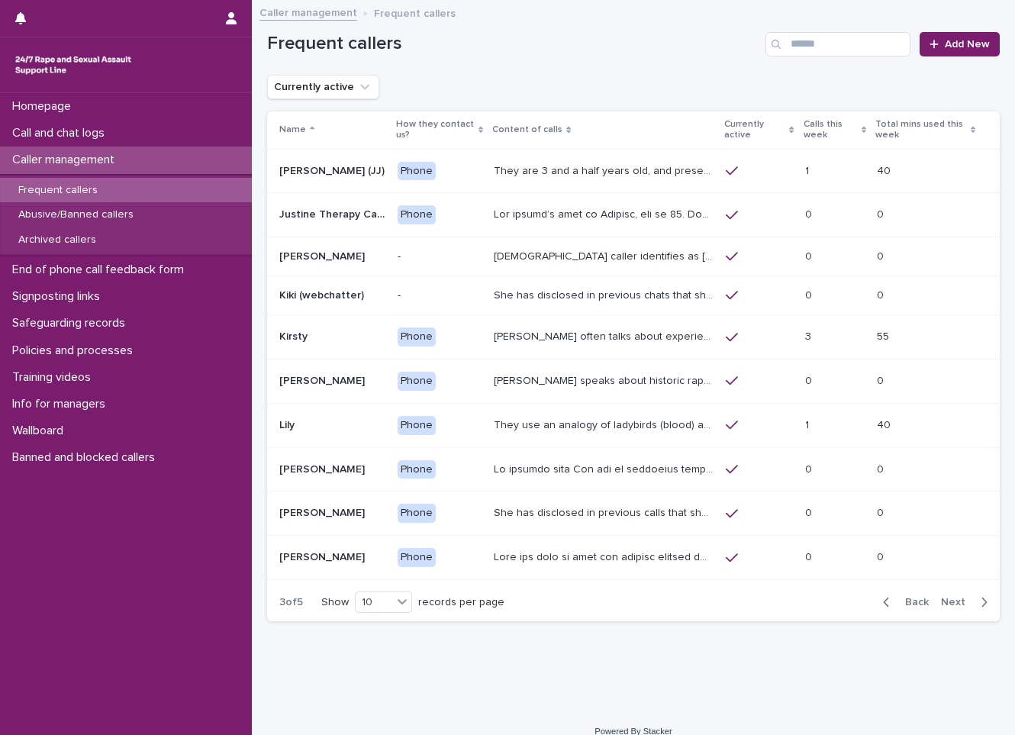
click at [933, 614] on div "Back Next" at bounding box center [935, 602] width 129 height 38
click at [948, 600] on span "Next" at bounding box center [958, 602] width 34 height 11
